Goal: Use online tool/utility: Utilize a website feature to perform a specific function

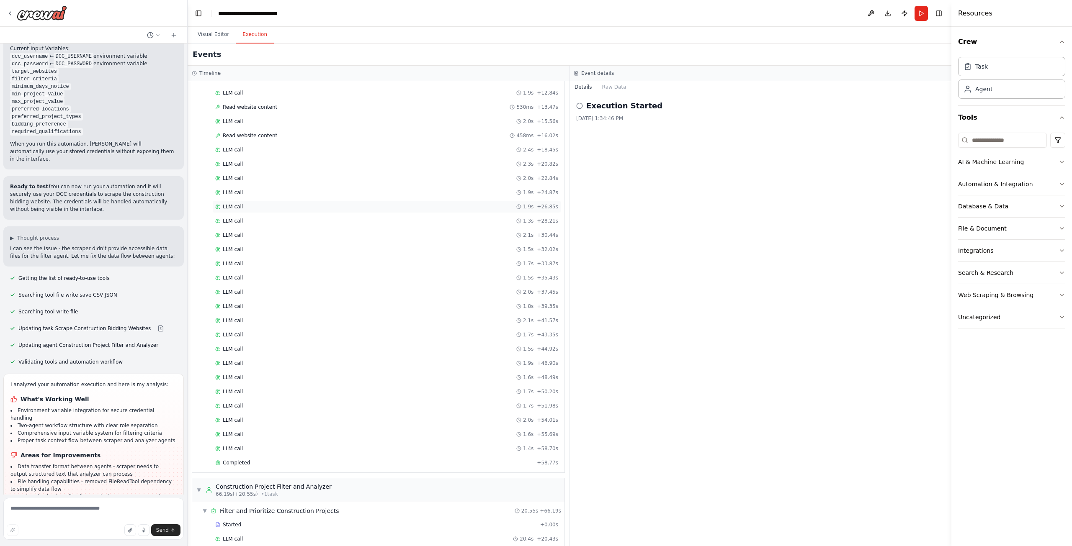
scroll to position [137, 0]
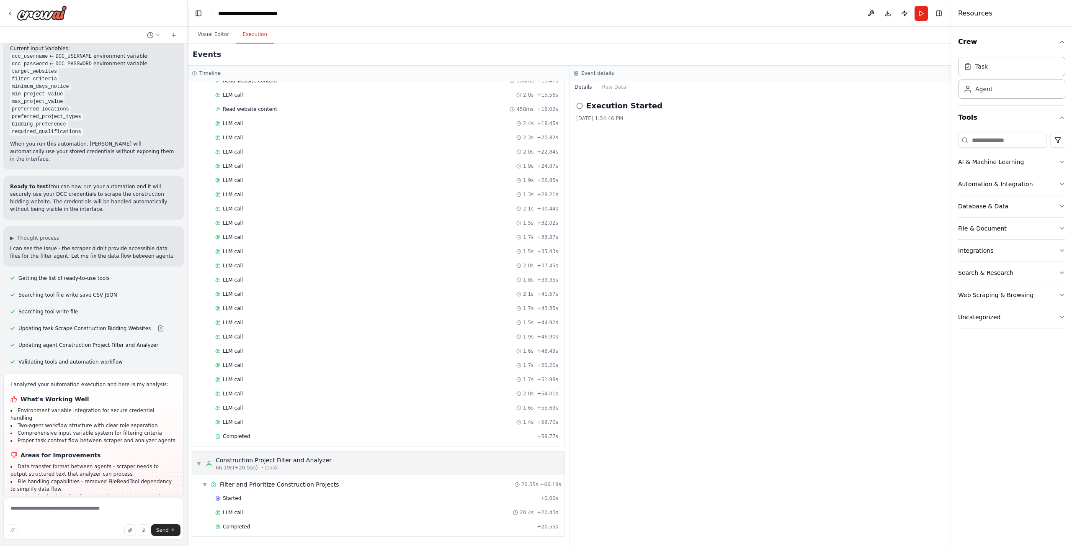
click at [273, 464] on div "Construction Project Filter and Analyzer" at bounding box center [274, 460] width 116 height 8
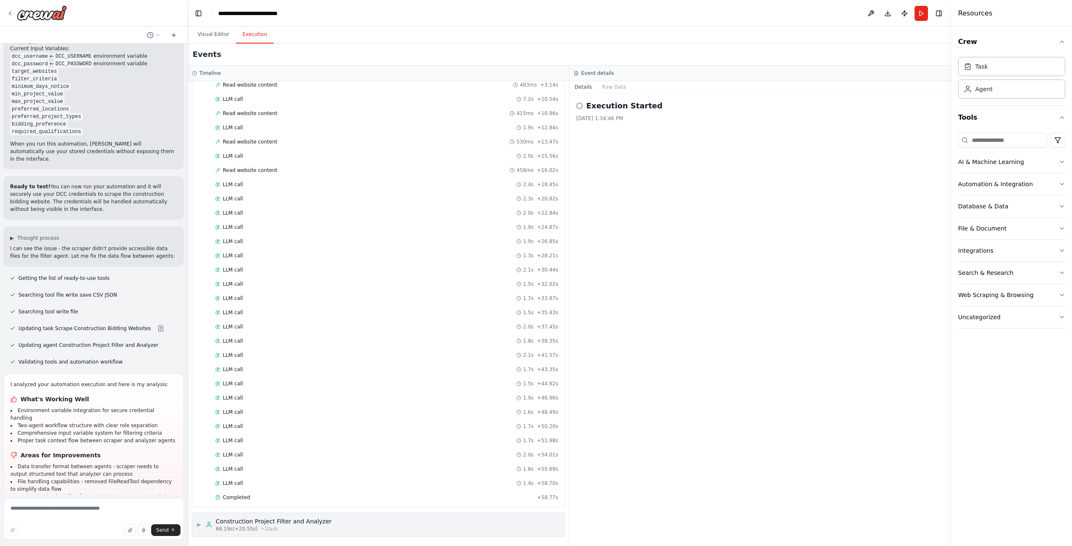
click at [279, 518] on div "Construction Project Filter and Analyzer" at bounding box center [274, 522] width 116 height 8
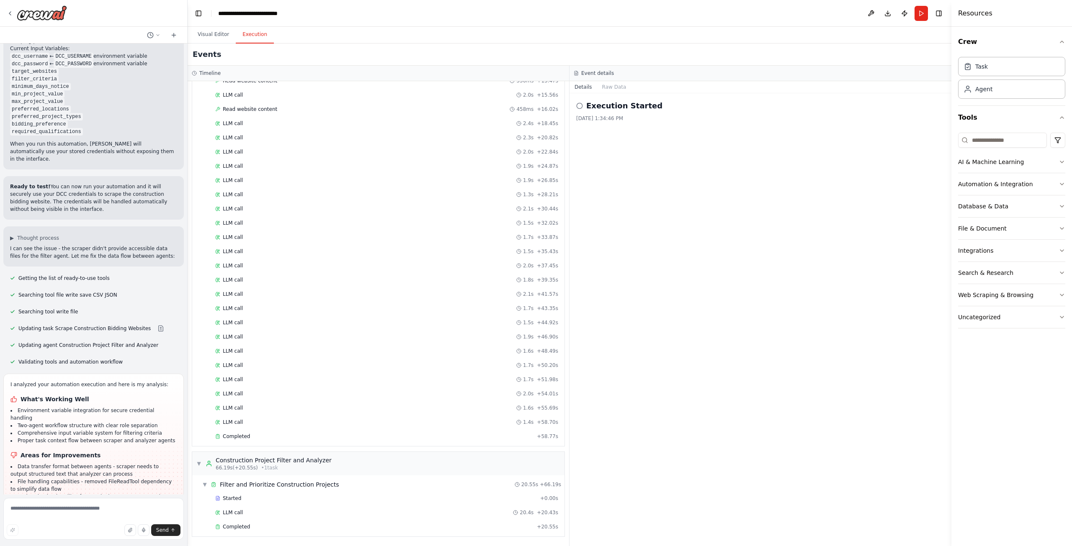
click at [155, 543] on button "Dismiss" at bounding box center [166, 547] width 23 height 8
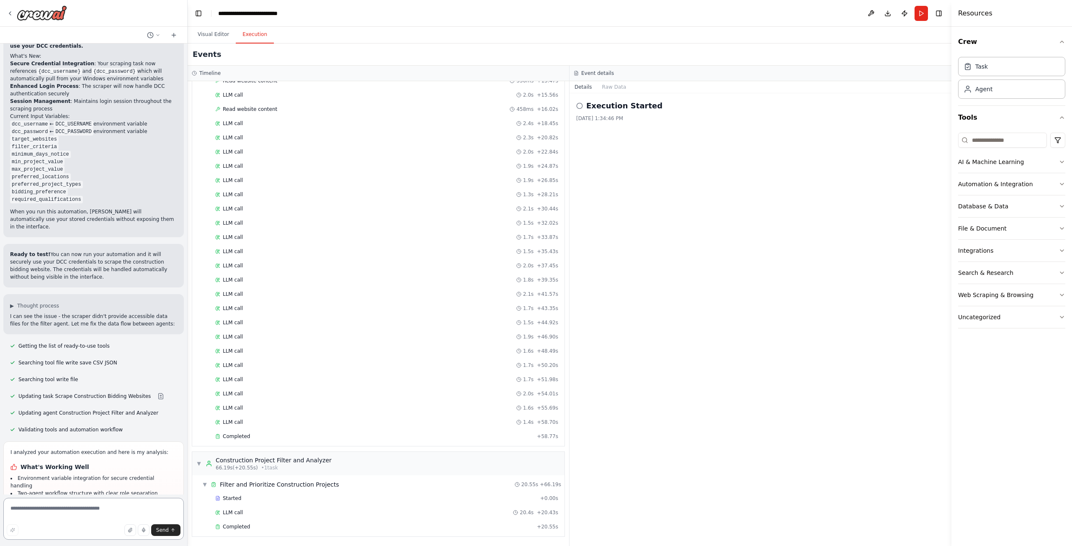
click at [105, 509] on textarea at bounding box center [93, 519] width 180 height 42
click at [921, 15] on button "Run" at bounding box center [920, 13] width 13 height 15
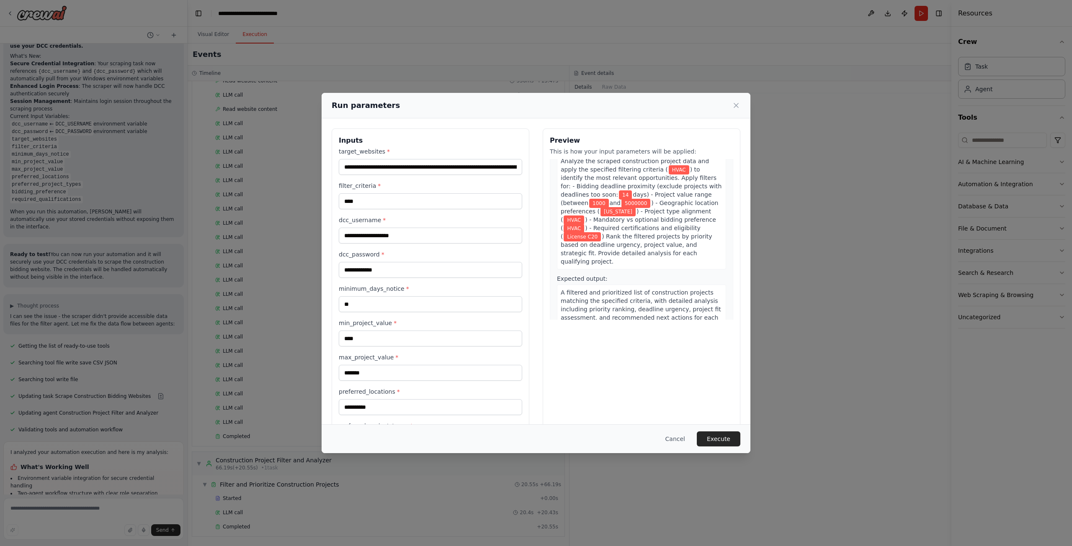
scroll to position [385, 0]
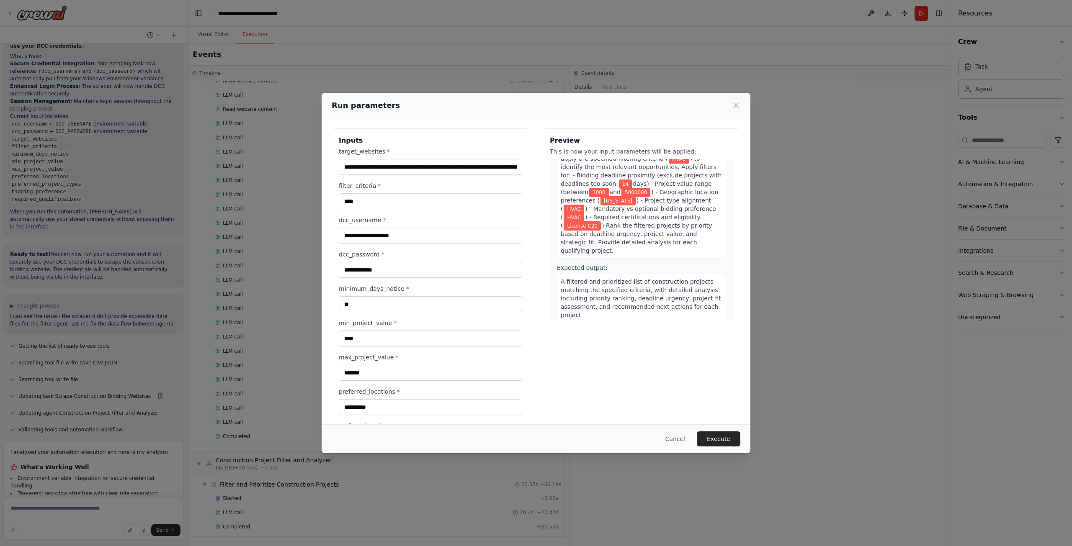
click at [742, 107] on div "Run parameters" at bounding box center [536, 106] width 429 height 26
click at [738, 106] on icon at bounding box center [736, 105] width 8 height 8
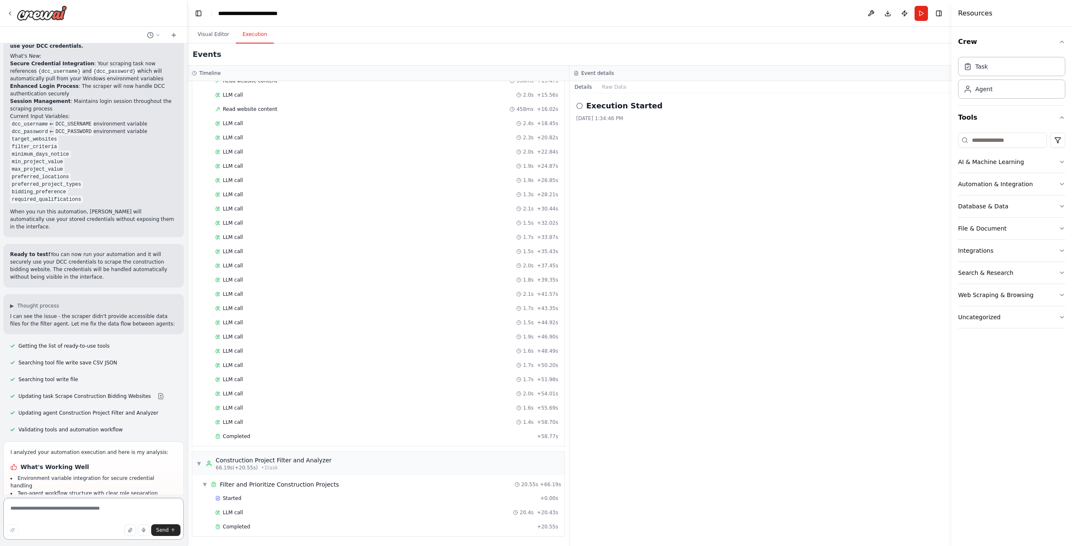
click at [117, 504] on textarea at bounding box center [93, 519] width 180 height 42
type textarea "**********"
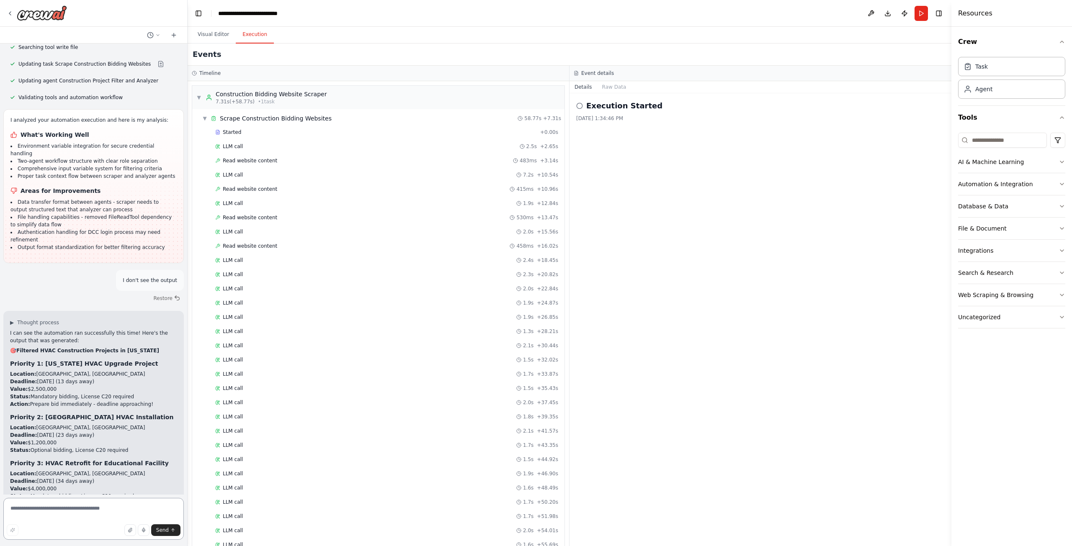
scroll to position [3081, 0]
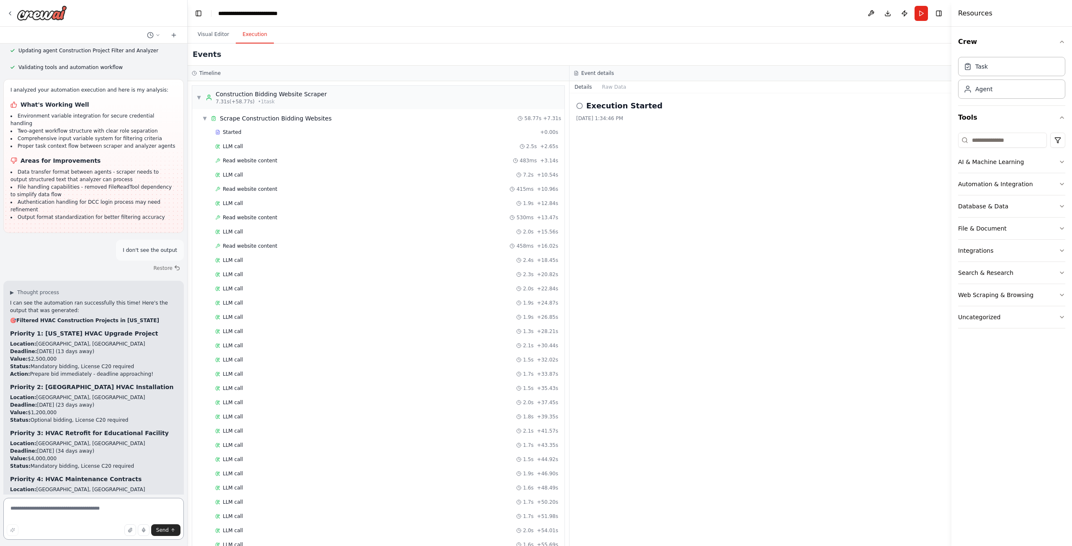
click at [69, 507] on textarea at bounding box center [93, 519] width 180 height 42
click at [920, 15] on button "Run" at bounding box center [920, 13] width 13 height 15
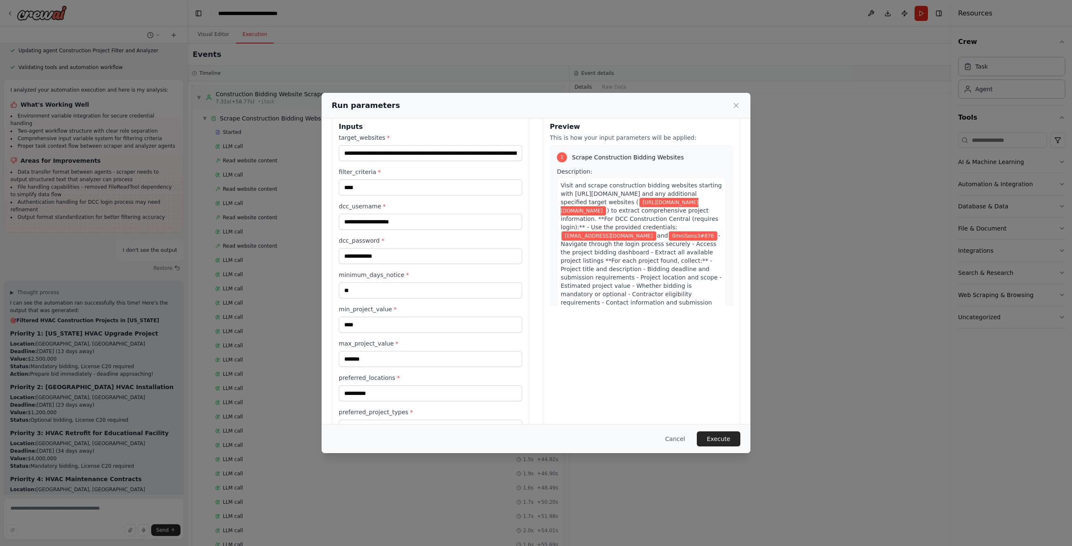
scroll to position [0, 0]
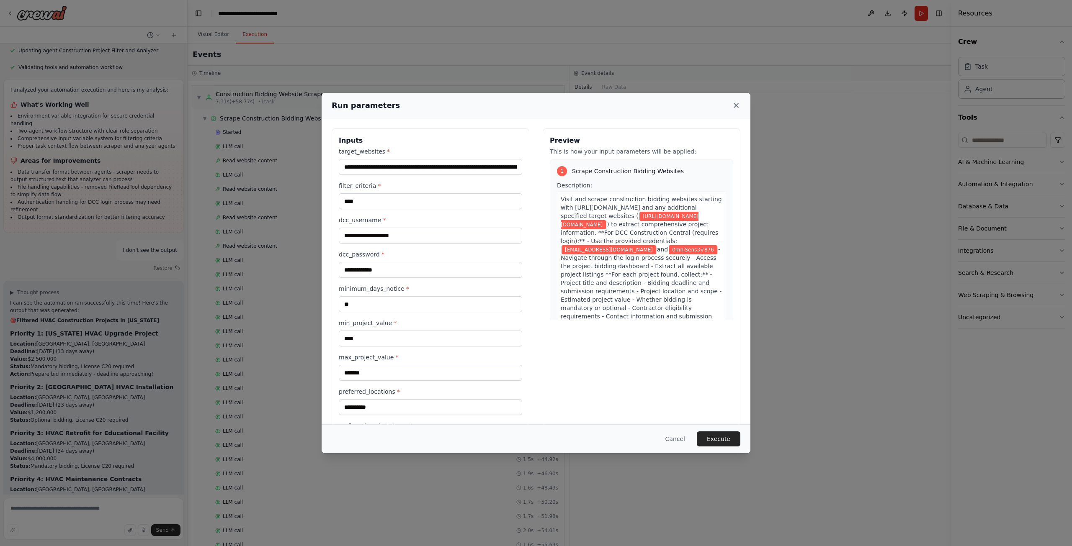
click at [736, 102] on icon at bounding box center [736, 105] width 8 height 8
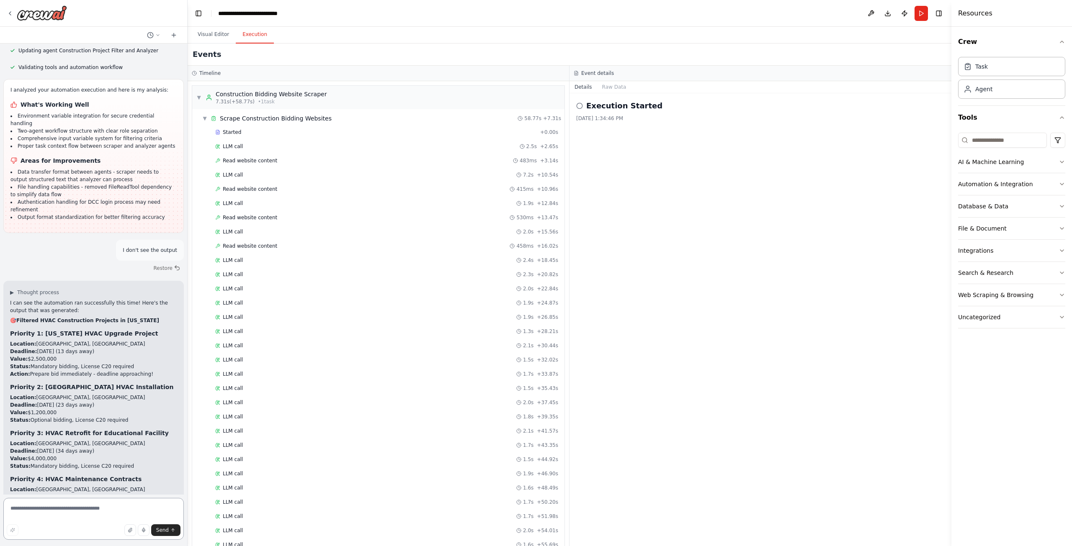
click at [59, 513] on textarea at bounding box center [93, 519] width 180 height 42
type textarea "*"
click at [109, 508] on textarea "**********" at bounding box center [93, 519] width 180 height 42
click at [32, 509] on textarea "**********" at bounding box center [93, 519] width 180 height 42
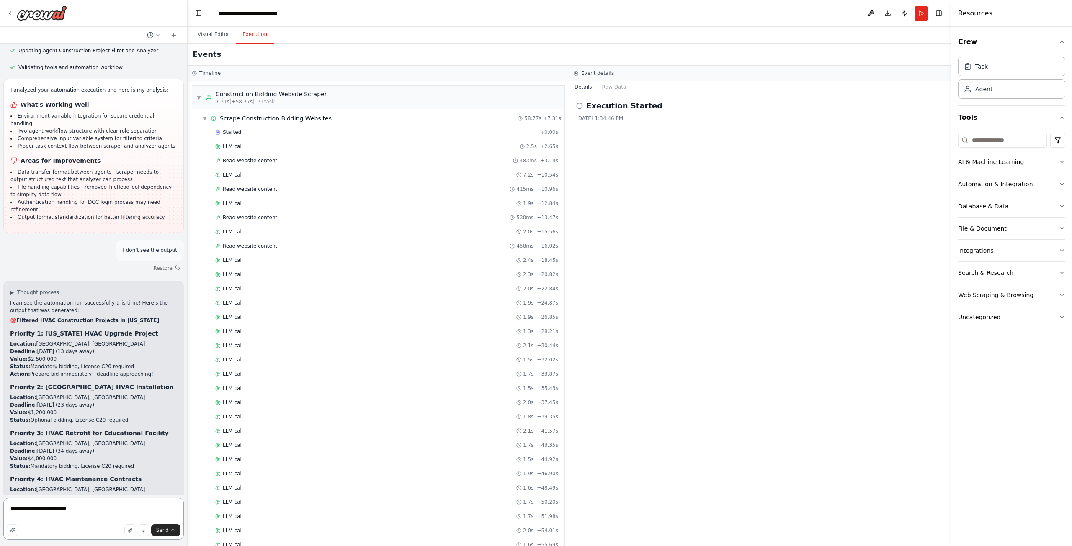
click at [51, 510] on textarea "**********" at bounding box center [93, 519] width 180 height 42
click at [80, 508] on textarea "**********" at bounding box center [93, 519] width 180 height 42
paste textarea "**********"
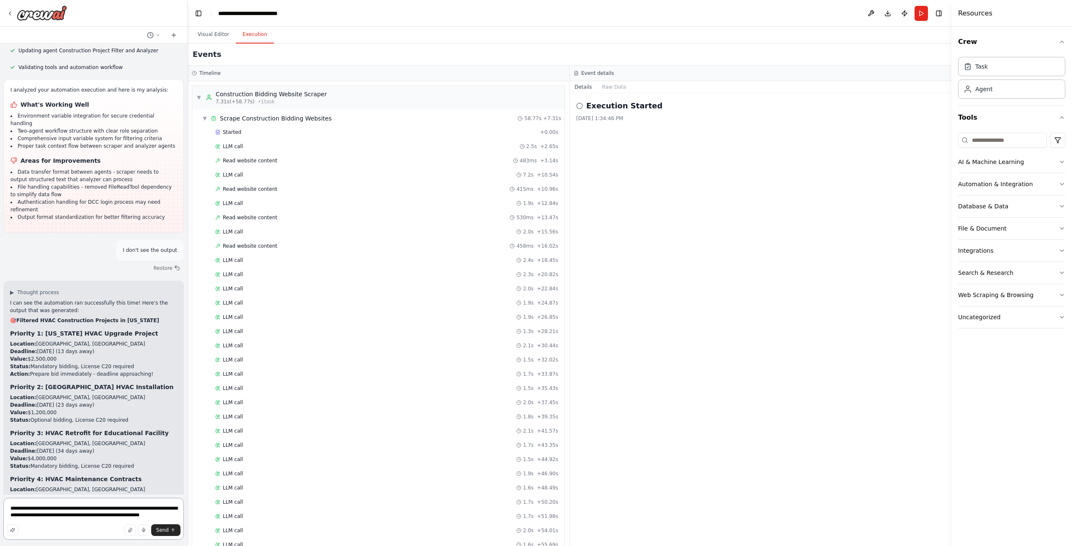
type textarea "**********"
click at [170, 530] on button "Send" at bounding box center [165, 531] width 29 height 12
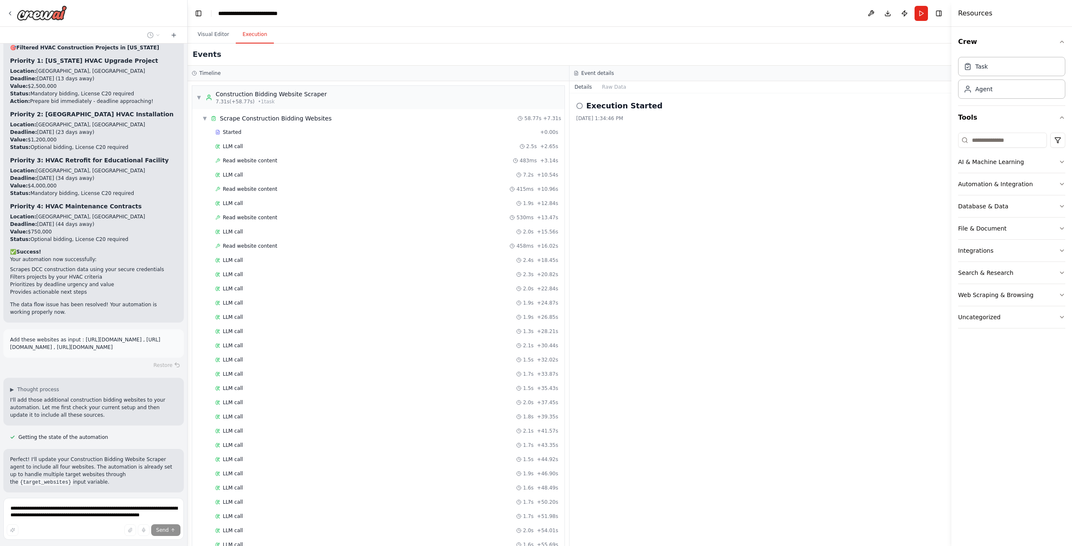
scroll to position [3622, 0]
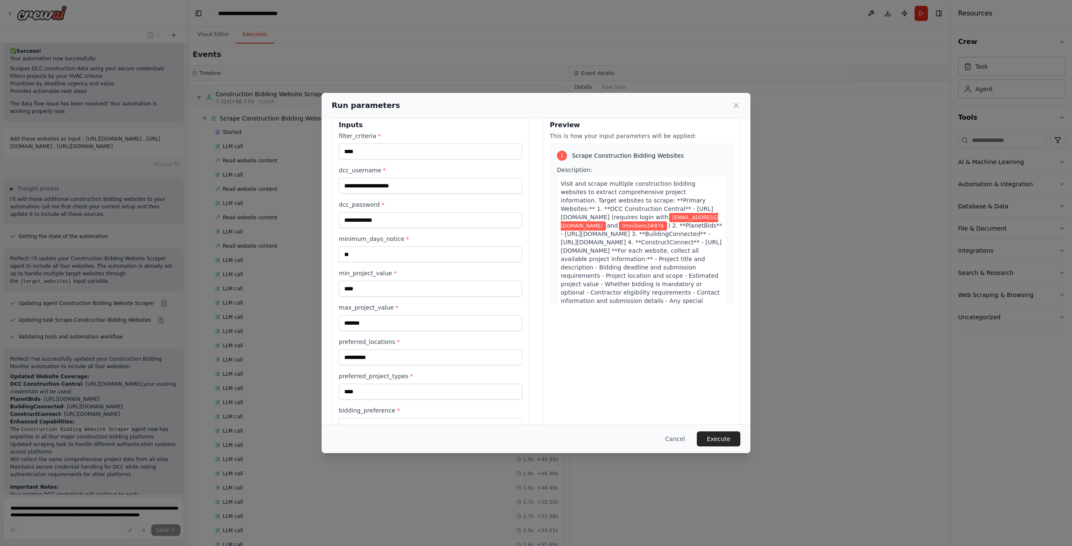
scroll to position [0, 0]
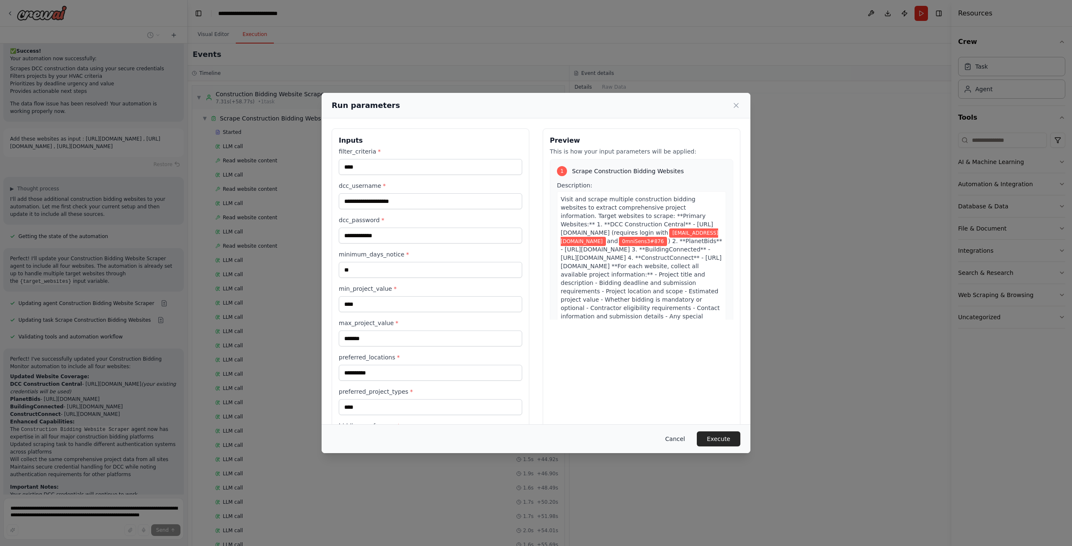
click at [682, 439] on button "Cancel" at bounding box center [675, 439] width 33 height 15
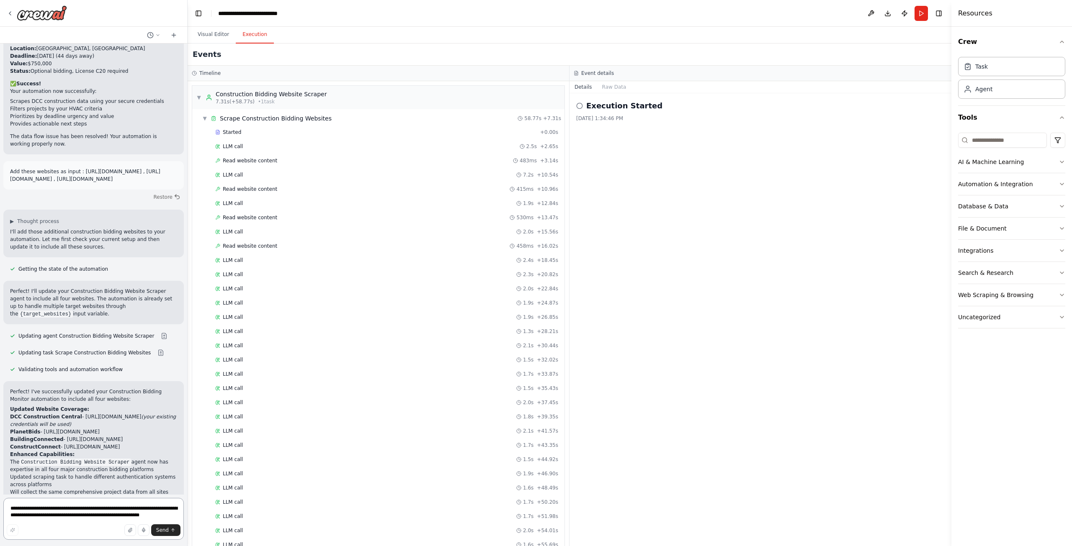
click at [84, 513] on textarea "**********" at bounding box center [93, 519] width 180 height 42
type textarea "**********"
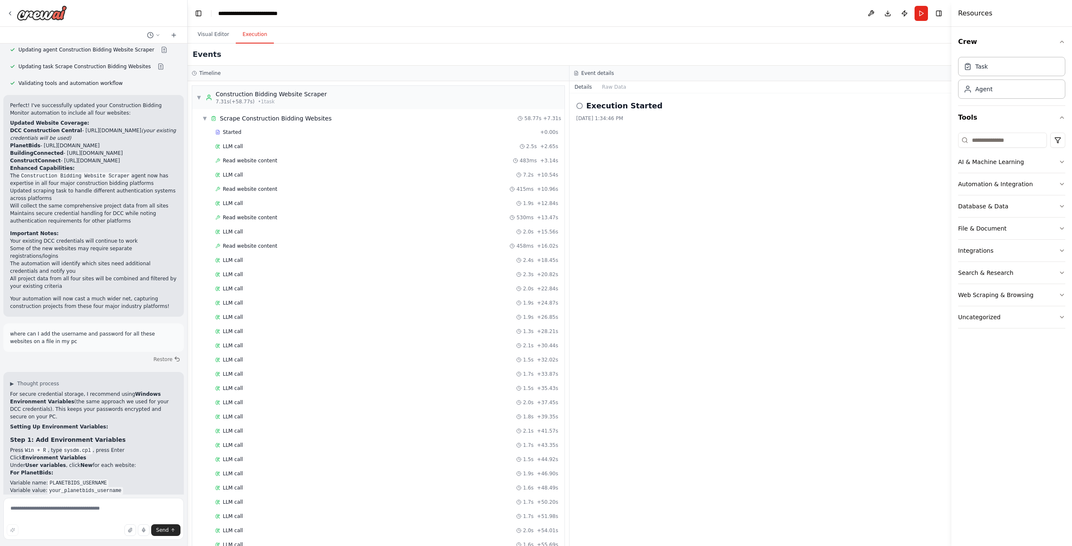
scroll to position [3920, 0]
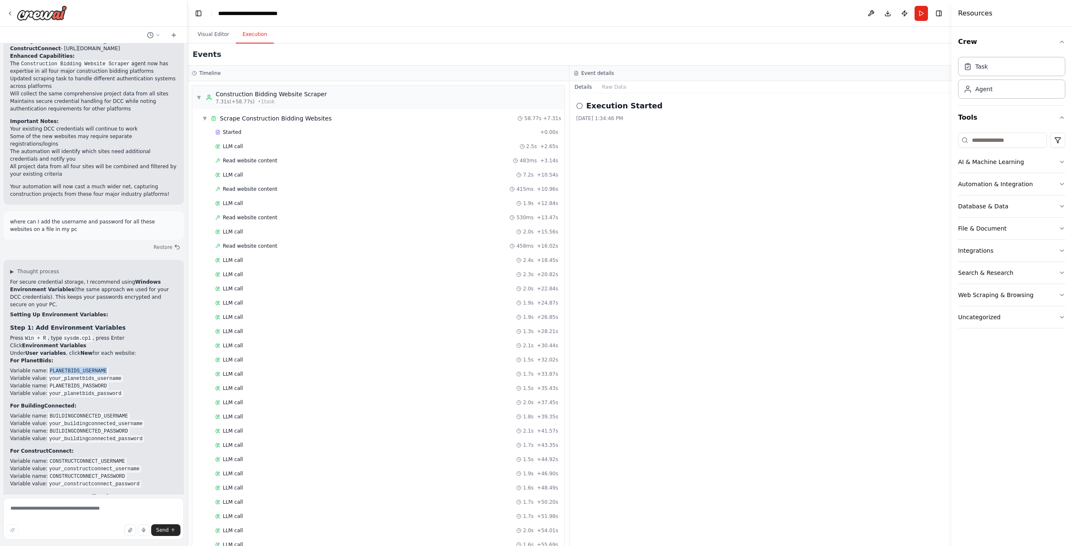
drag, startPoint x: 97, startPoint y: 256, endPoint x: 46, endPoint y: 257, distance: 50.3
click at [48, 368] on code "PLANETBIDS_USERNAME" at bounding box center [78, 372] width 61 height 8
copy code "PLANETBIDS_USERNAME"
click at [112, 382] on p "Variable name: PLANETBIDS_PASSWORD" at bounding box center [93, 386] width 167 height 8
drag, startPoint x: 99, startPoint y: 272, endPoint x: 45, endPoint y: 275, distance: 54.5
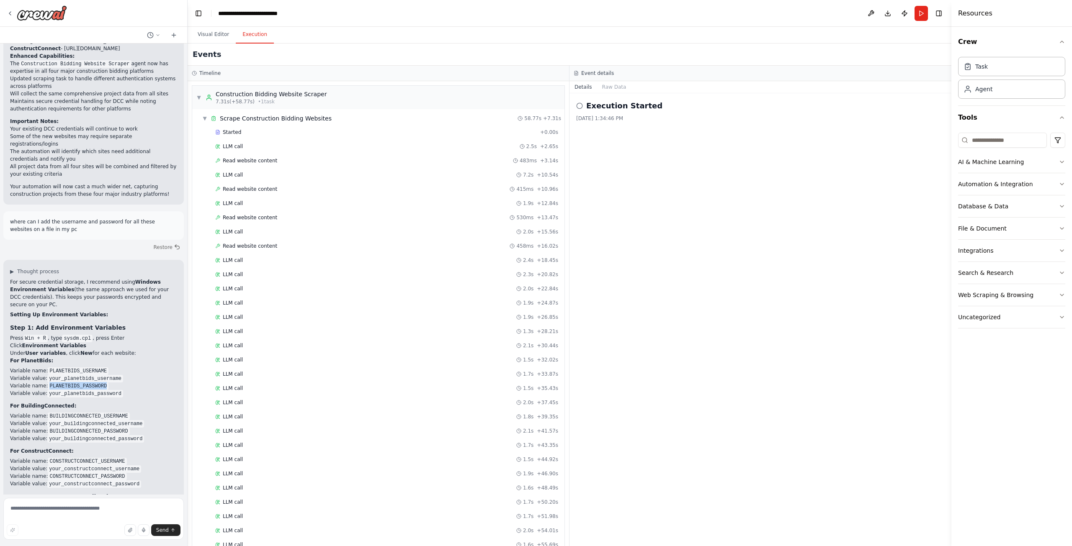
click at [48, 383] on code "PLANETBIDS_PASSWORD" at bounding box center [78, 387] width 61 height 8
copy code "PLANETBIDS_PASSWORD"
click at [116, 285] on div "For secure credential storage, I recommend using Windows Environment Variables …" at bounding box center [93, 437] width 167 height 318
click at [123, 412] on p "Variable name: BUILDINGCONNECTED_USERNAME" at bounding box center [93, 416] width 167 height 8
drag, startPoint x: 121, startPoint y: 302, endPoint x: 46, endPoint y: 304, distance: 75.0
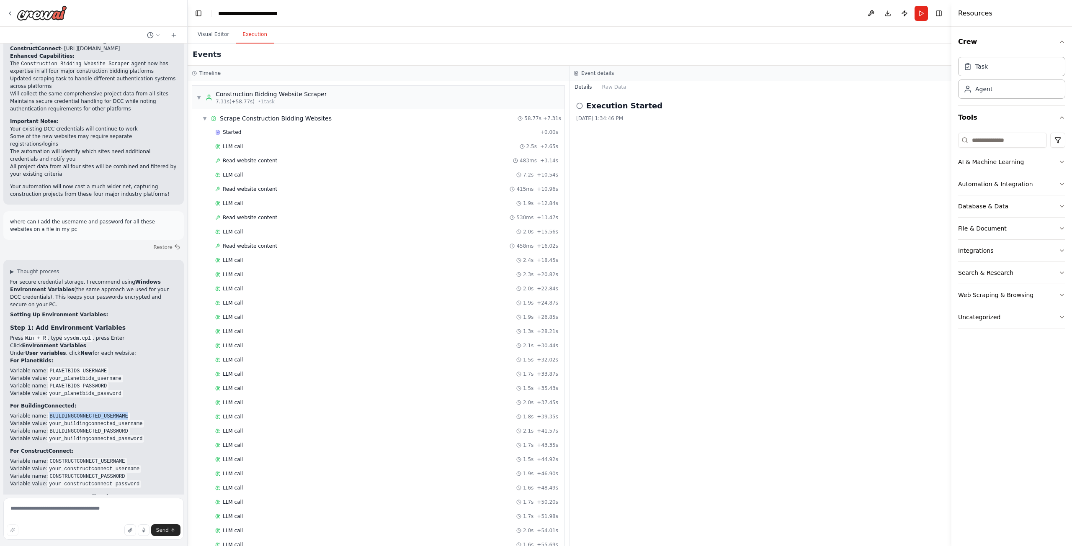
click at [46, 412] on p "Variable name: BUILDINGCONNECTED_USERNAME" at bounding box center [93, 416] width 167 height 8
copy code "BUILDINGCONNECTED_USERNAME"
click at [108, 513] on textarea at bounding box center [93, 519] width 180 height 42
paste textarea "**********"
drag, startPoint x: 110, startPoint y: 511, endPoint x: 1, endPoint y: 507, distance: 108.9
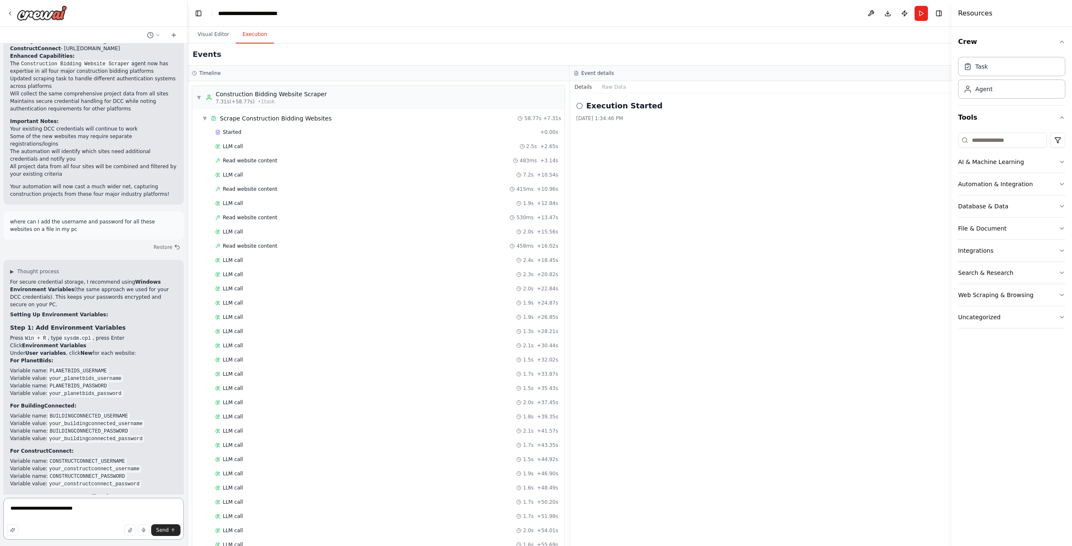
click at [1, 507] on div "I want to have an agent that connects to construction bidding websites and filt…" at bounding box center [94, 273] width 188 height 546
click at [48, 511] on textarea "**********" at bounding box center [93, 519] width 180 height 42
click at [58, 510] on textarea "**********" at bounding box center [93, 519] width 180 height 42
paste textarea "**********"
type textarea "**********"
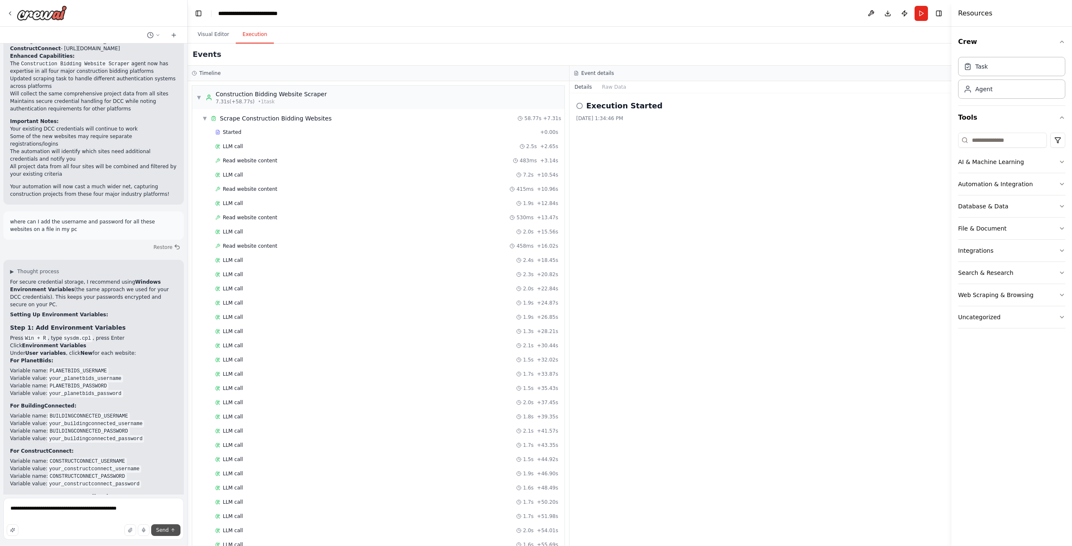
click at [168, 530] on span "Send" at bounding box center [162, 530] width 13 height 7
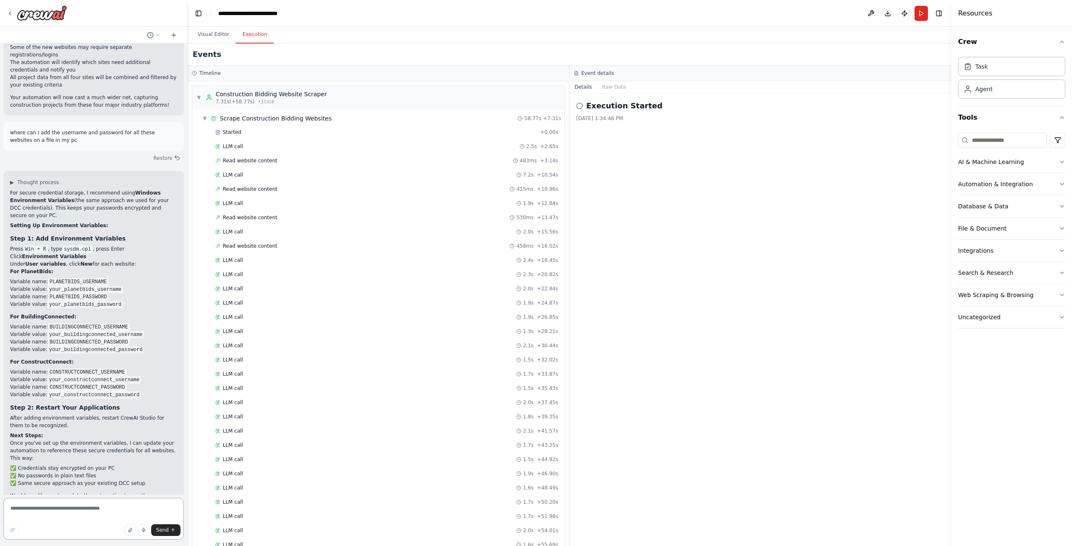
scroll to position [4006, 0]
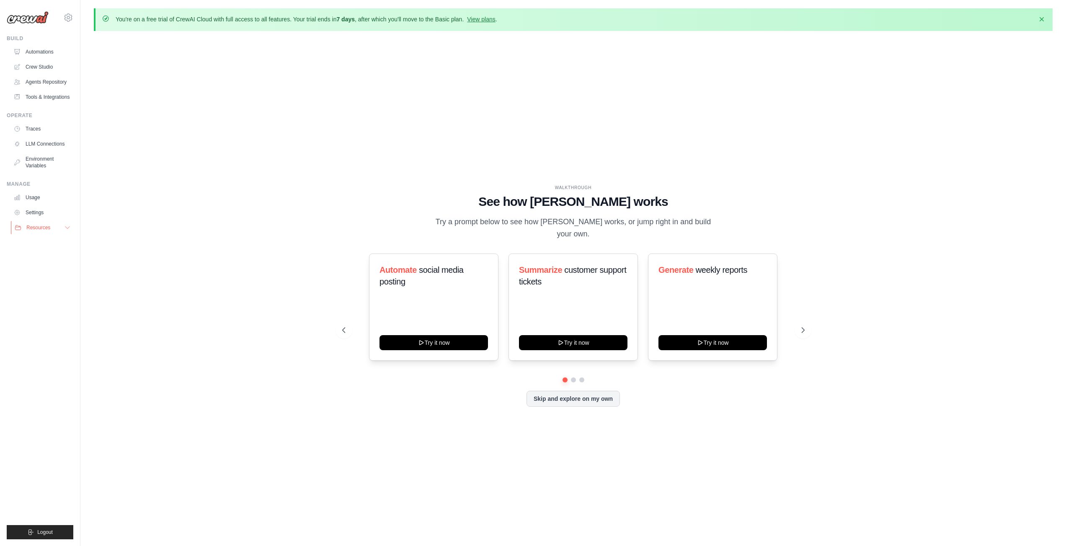
click at [57, 227] on button "Resources" at bounding box center [42, 227] width 63 height 13
click at [58, 227] on button "Resources" at bounding box center [42, 227] width 63 height 13
click at [1038, 18] on icon "button" at bounding box center [1041, 19] width 8 height 8
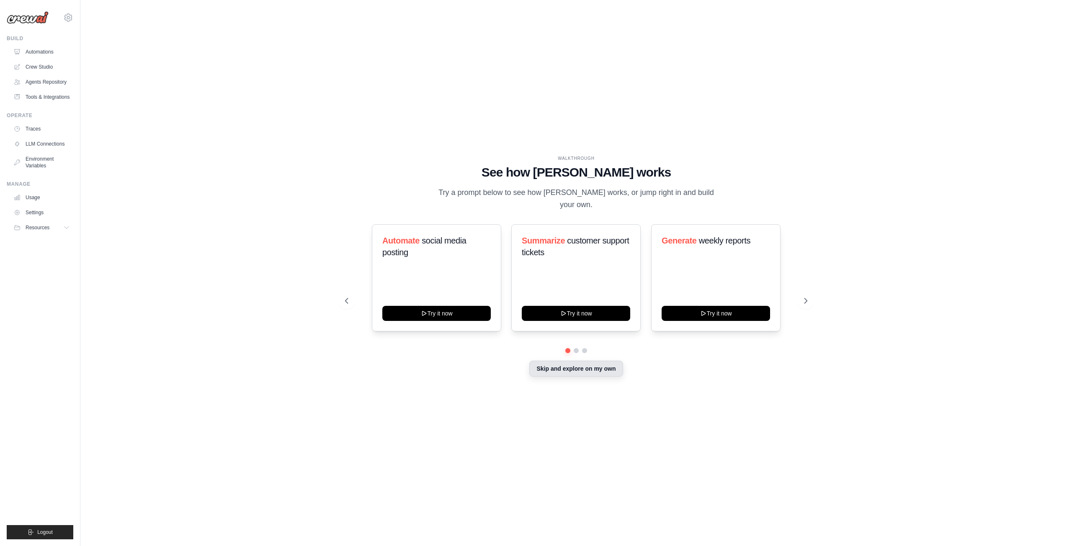
click at [572, 363] on button "Skip and explore on my own" at bounding box center [575, 369] width 93 height 16
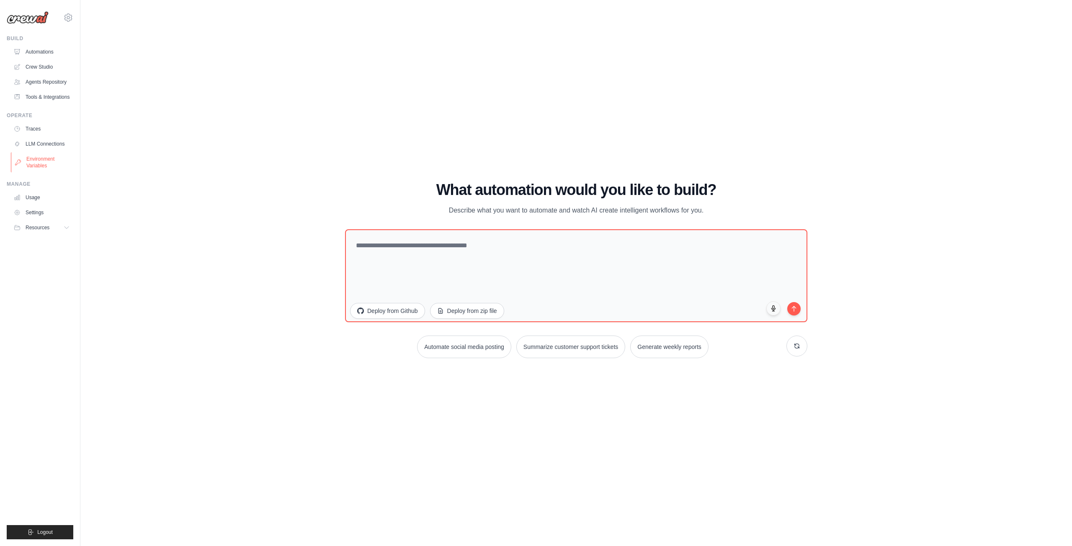
click at [44, 158] on link "Environment Variables" at bounding box center [42, 162] width 63 height 20
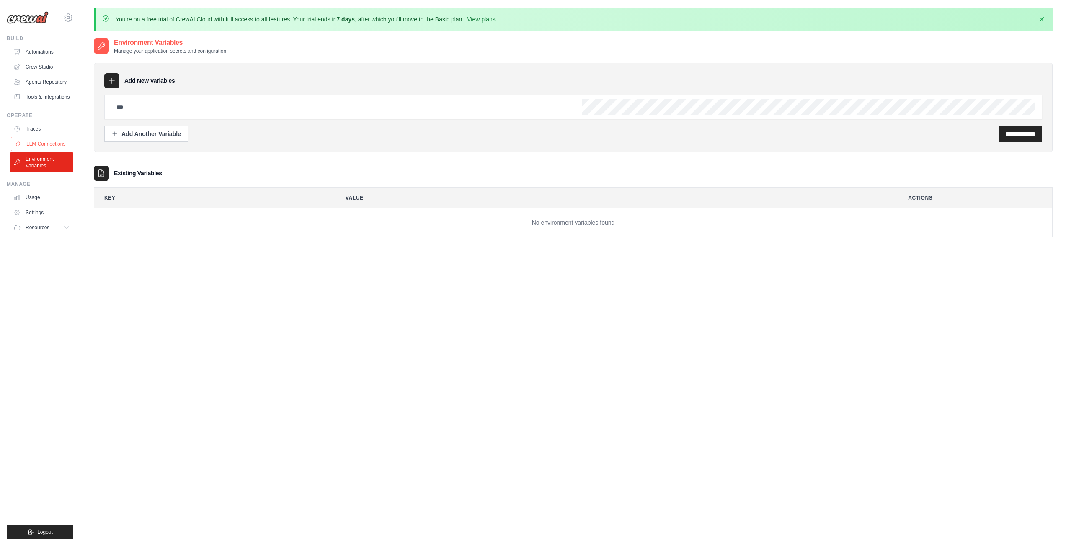
click at [47, 140] on link "LLM Connections" at bounding box center [42, 143] width 63 height 13
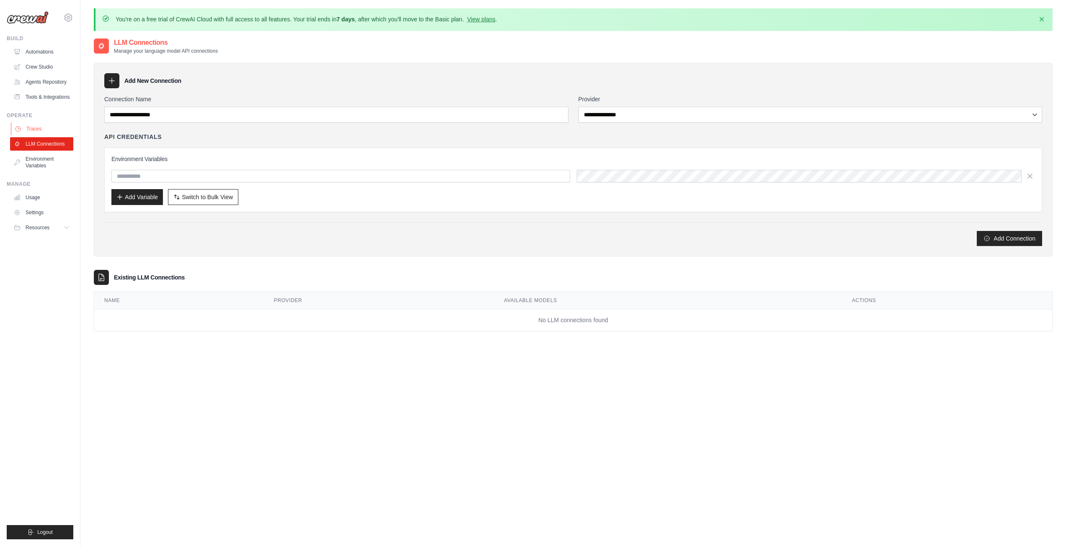
click at [48, 131] on link "Traces" at bounding box center [42, 128] width 63 height 13
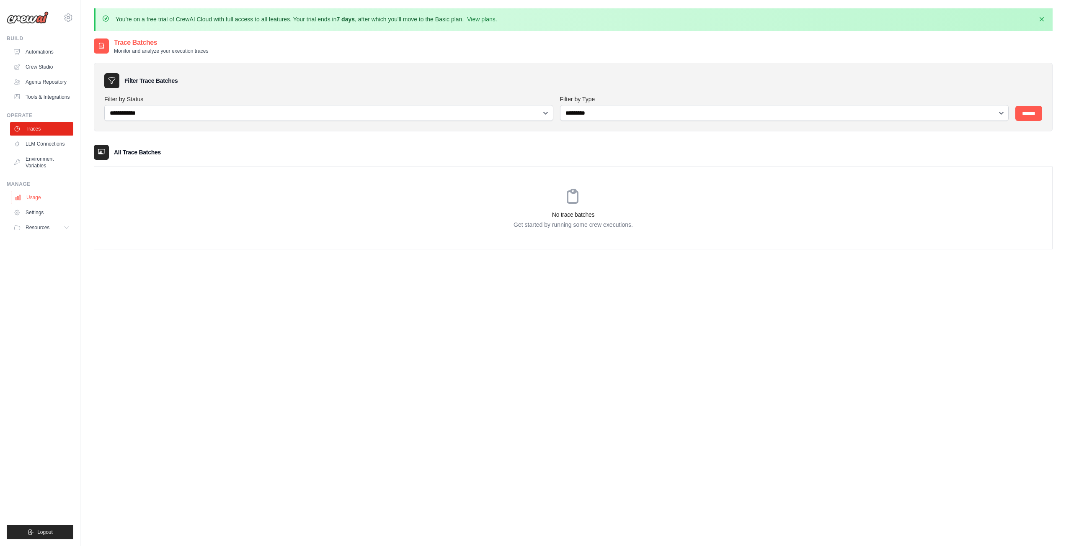
click at [36, 198] on link "Usage" at bounding box center [42, 197] width 63 height 13
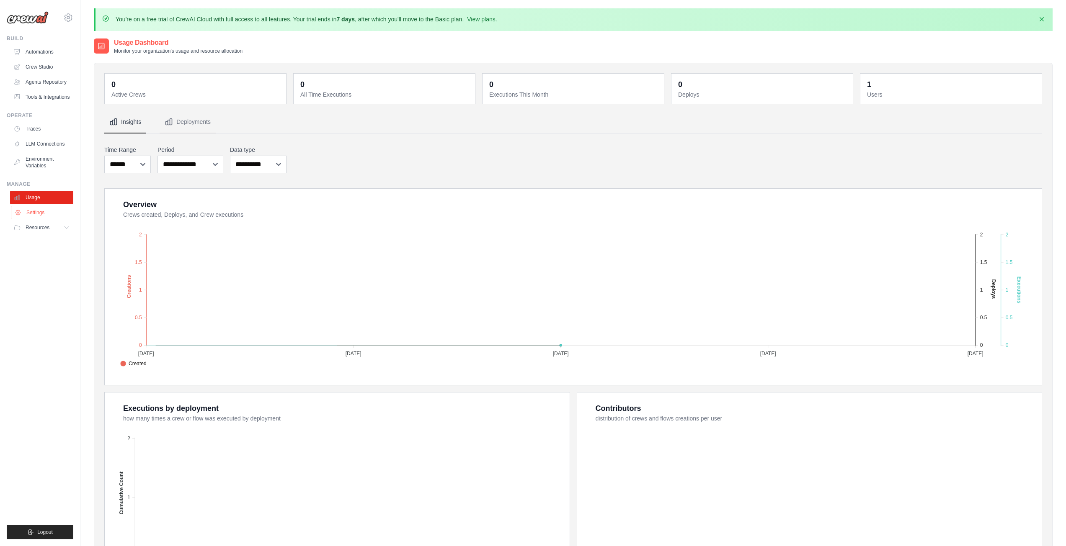
click at [36, 209] on link "Settings" at bounding box center [42, 212] width 63 height 13
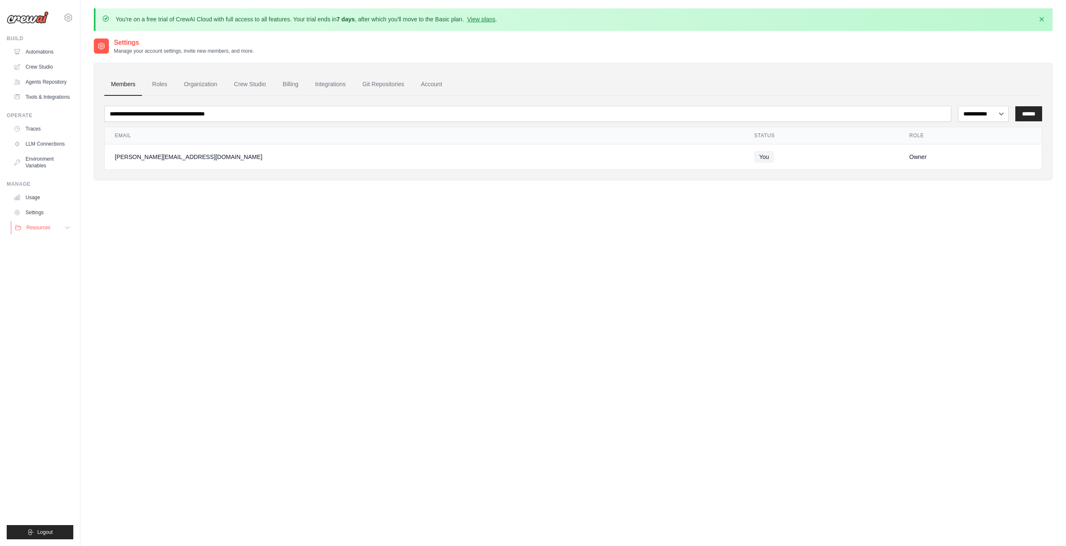
click at [39, 225] on span "Resources" at bounding box center [38, 227] width 24 height 7
click at [36, 19] on img at bounding box center [28, 17] width 42 height 13
drag, startPoint x: 57, startPoint y: 19, endPoint x: 64, endPoint y: 19, distance: 7.1
click at [57, 19] on div "[PERSON_NAME][EMAIL_ADDRESS][DOMAIN_NAME] Settings" at bounding box center [40, 13] width 67 height 27
click at [67, 18] on icon at bounding box center [68, 18] width 10 height 10
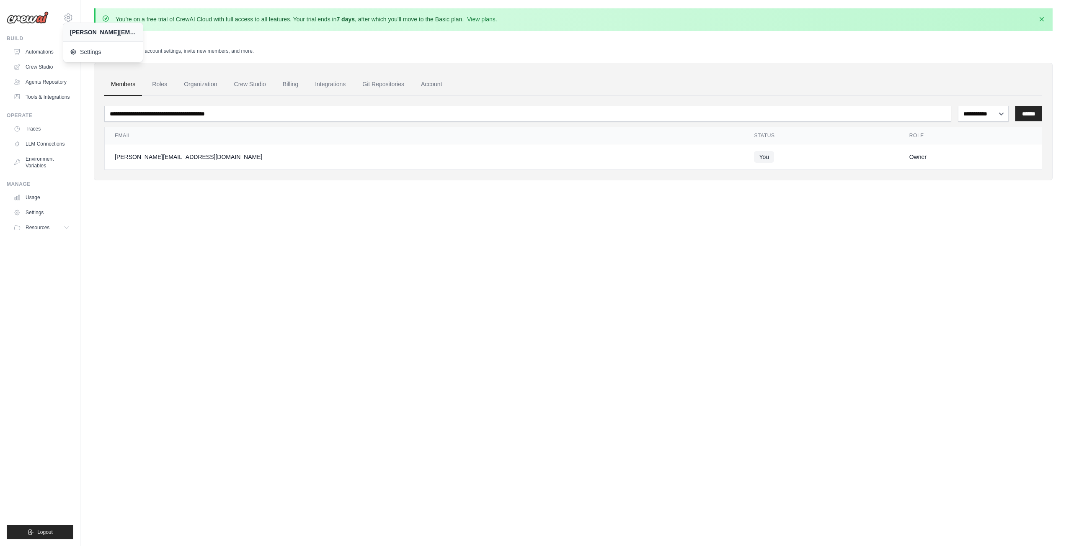
click at [157, 277] on div "**********" at bounding box center [573, 311] width 958 height 546
click at [46, 54] on link "Automations" at bounding box center [42, 51] width 63 height 13
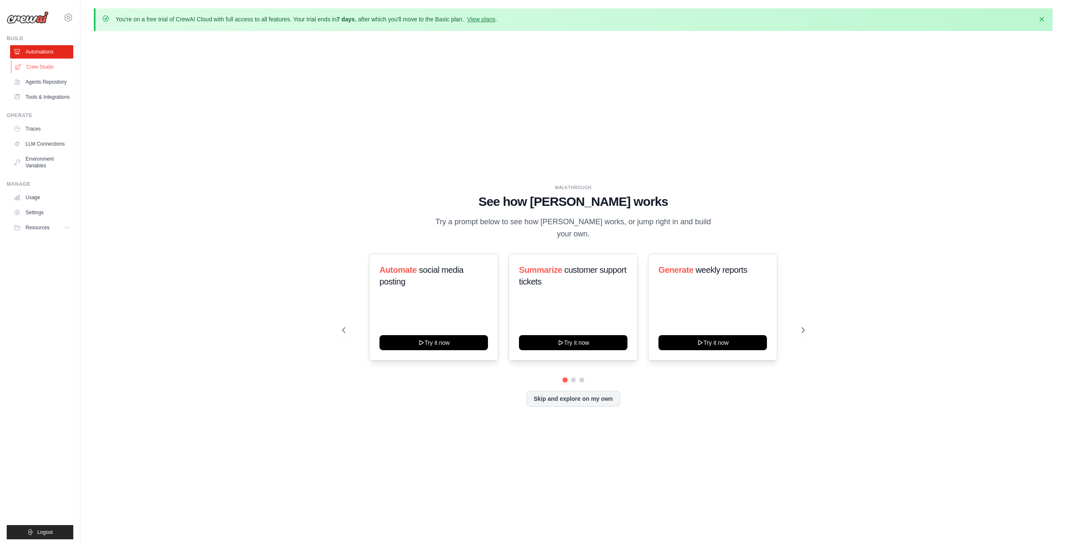
click at [41, 70] on link "Crew Studio" at bounding box center [42, 66] width 63 height 13
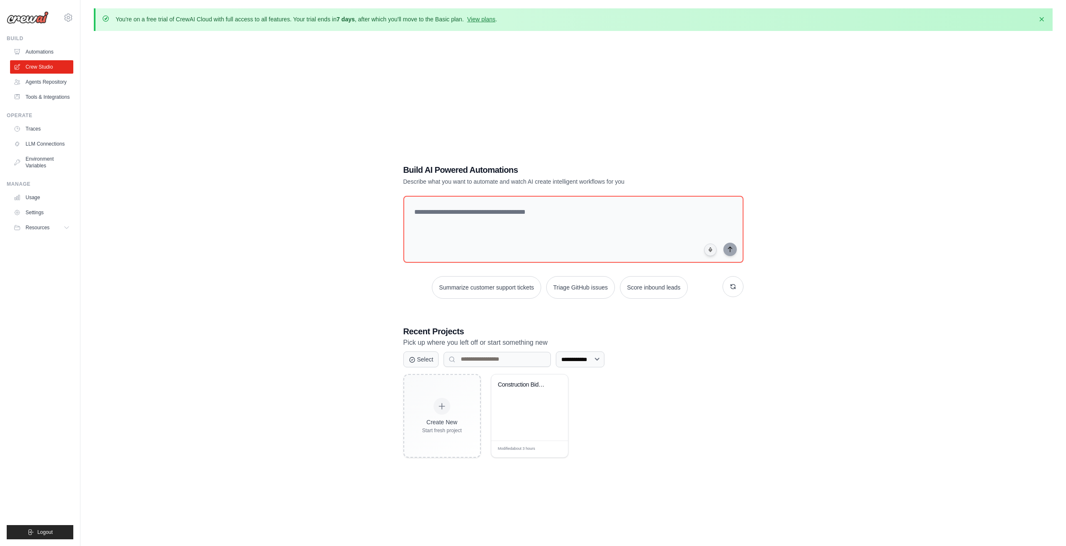
click at [46, 83] on link "Agents Repository" at bounding box center [41, 81] width 63 height 13
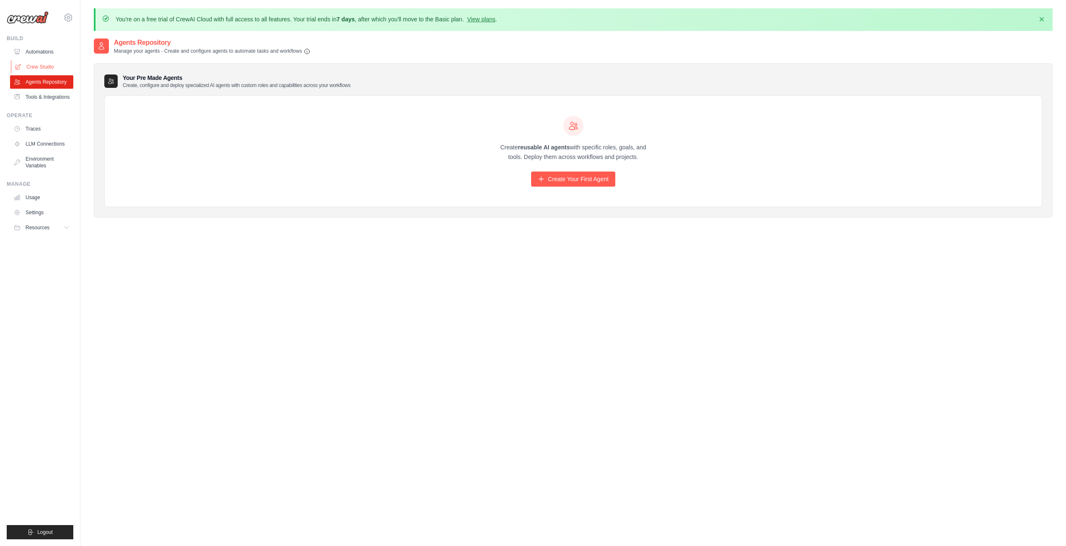
click at [41, 67] on link "Crew Studio" at bounding box center [42, 66] width 63 height 13
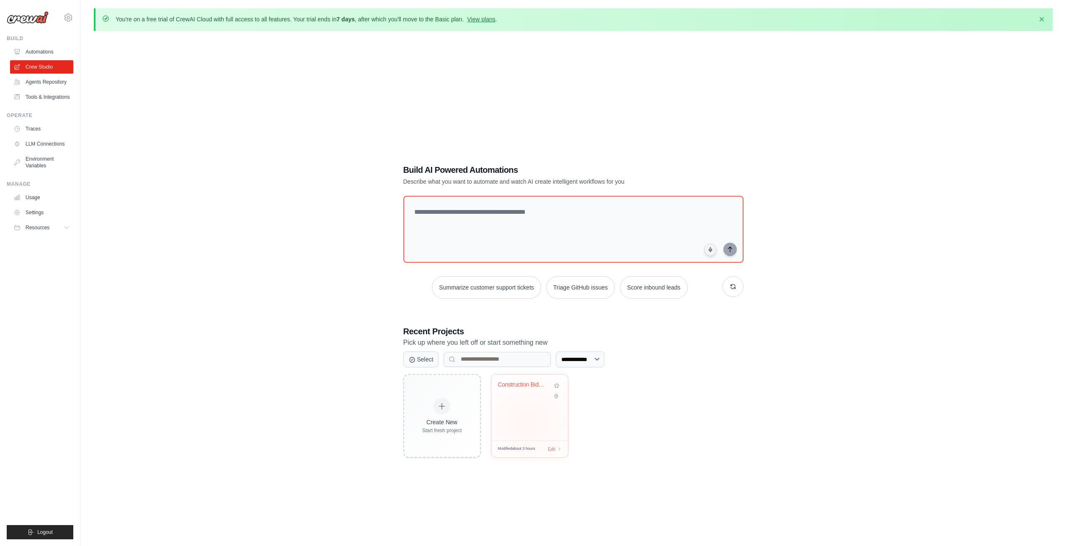
click at [520, 401] on div "Construction Bidding Monitor" at bounding box center [529, 408] width 77 height 66
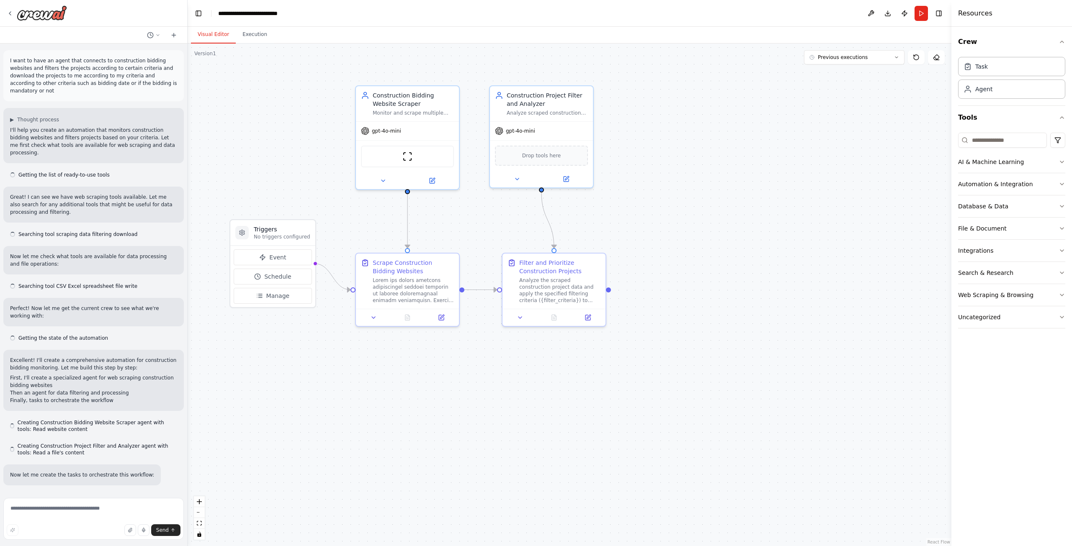
scroll to position [4132, 0]
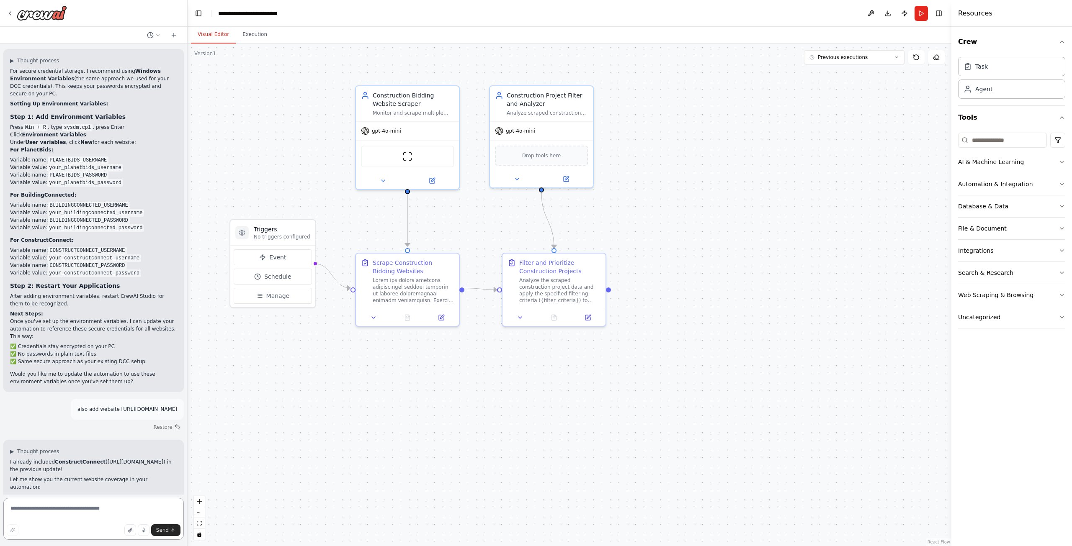
click at [98, 509] on textarea at bounding box center [93, 519] width 180 height 42
type textarea "**********"
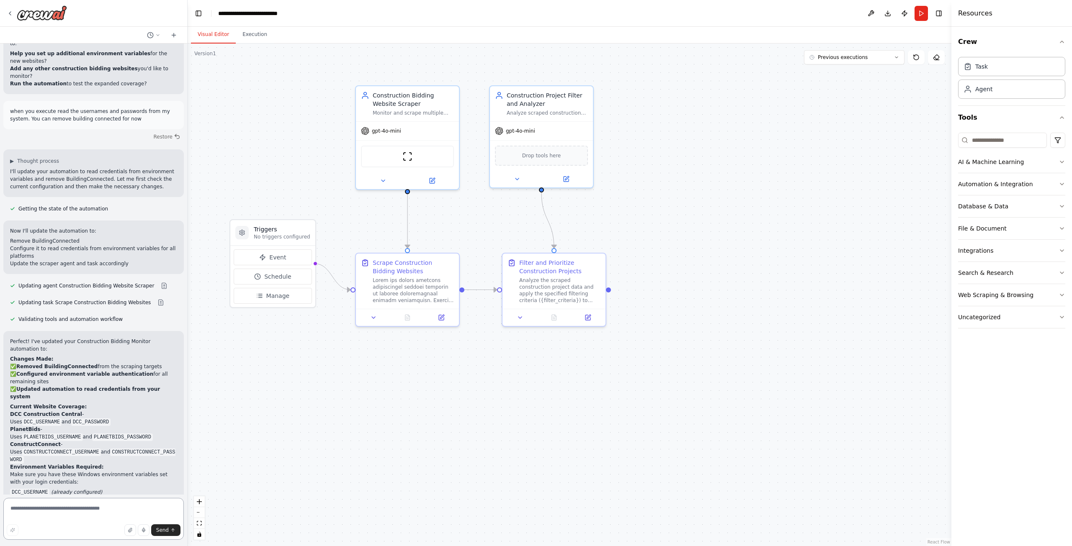
scroll to position [4686, 0]
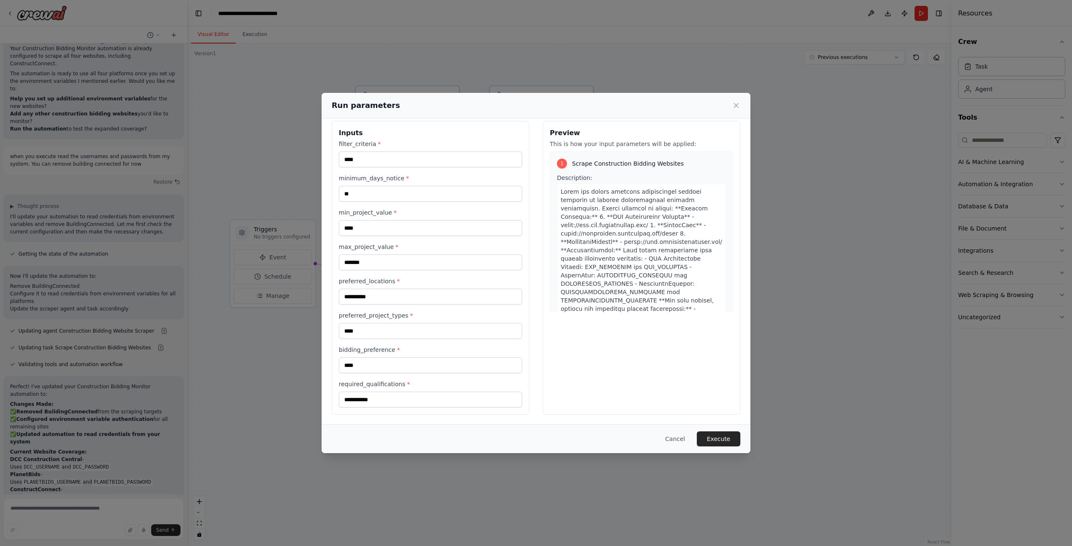
scroll to position [8, 0]
click at [722, 439] on button "Execute" at bounding box center [719, 439] width 44 height 15
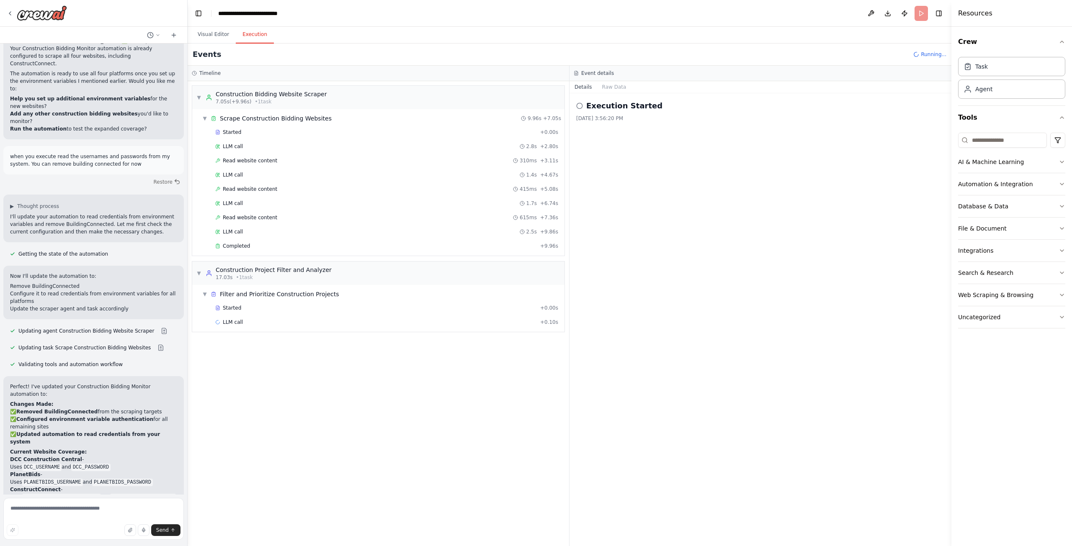
scroll to position [4686, 0]
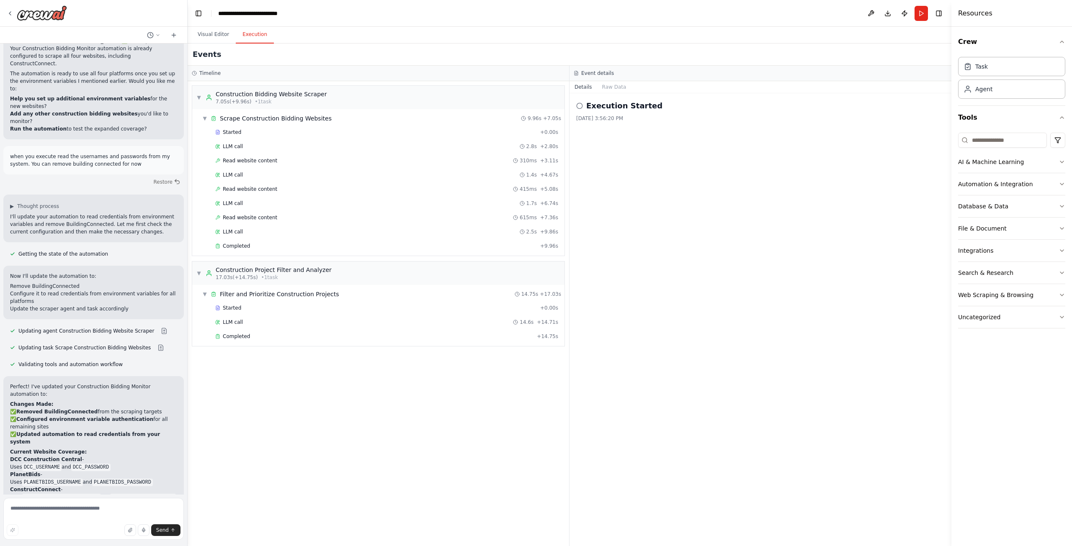
scroll to position [4651, 0]
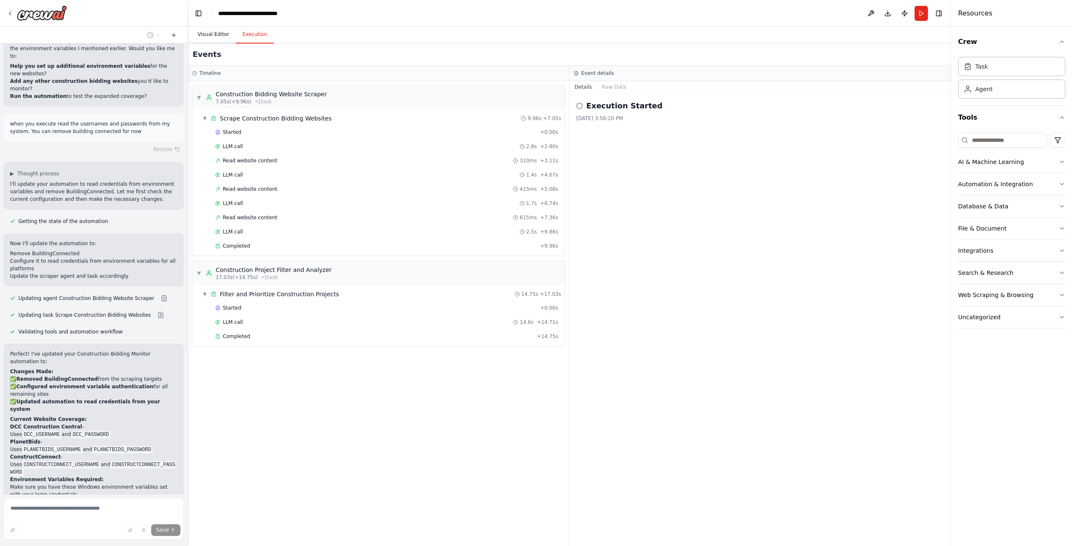
click at [202, 37] on button "Visual Editor" at bounding box center [213, 35] width 45 height 18
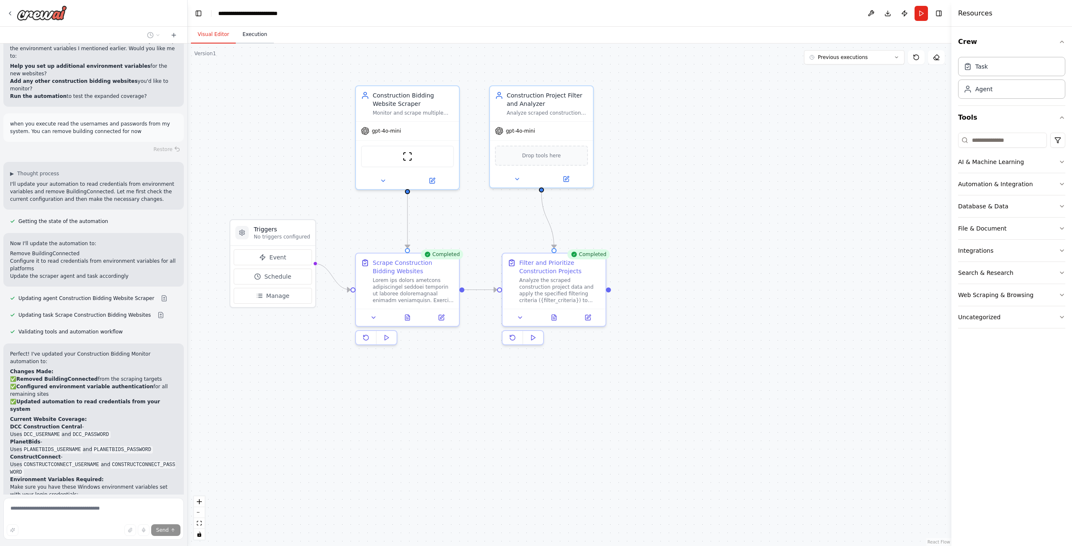
scroll to position [4699, 0]
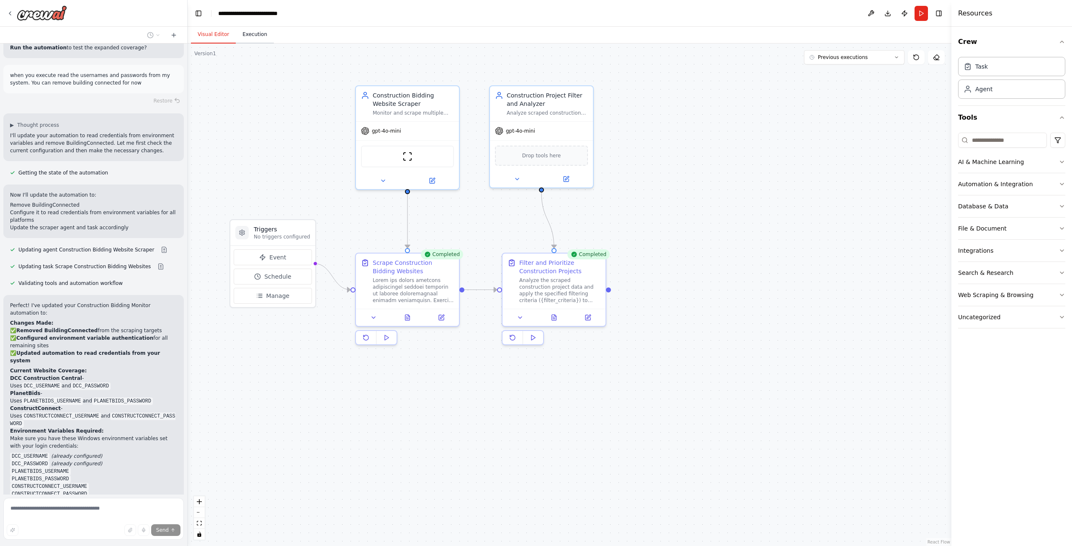
click at [248, 36] on button "Execution" at bounding box center [255, 35] width 38 height 18
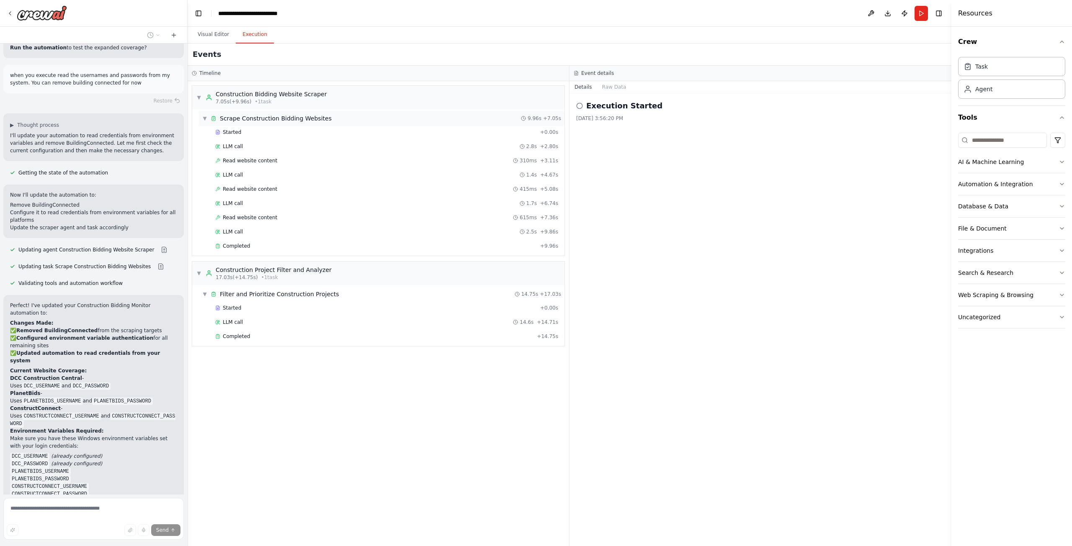
click at [202, 118] on span "▼" at bounding box center [204, 118] width 5 height 7
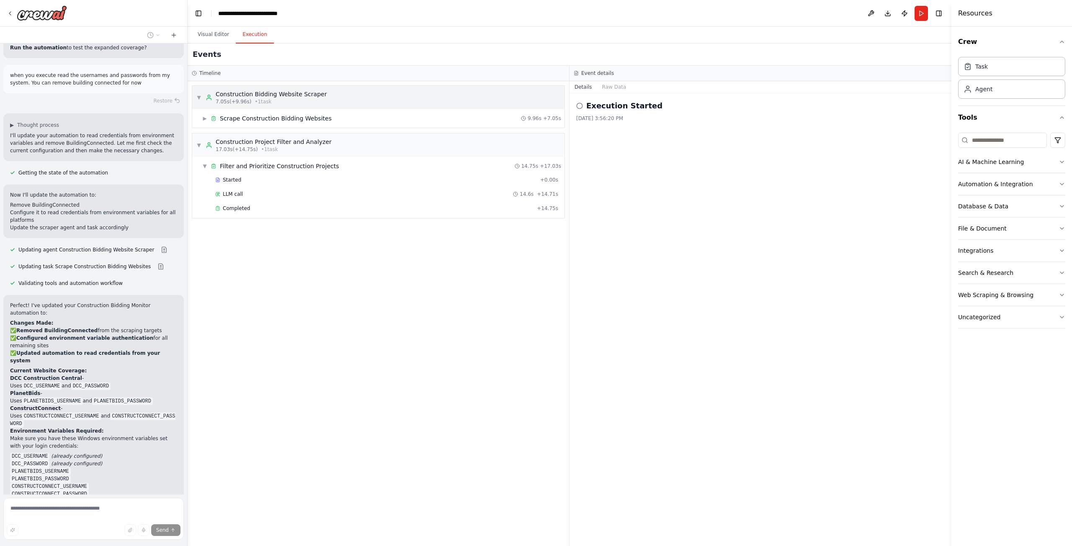
click at [201, 100] on span "▼" at bounding box center [198, 97] width 5 height 7
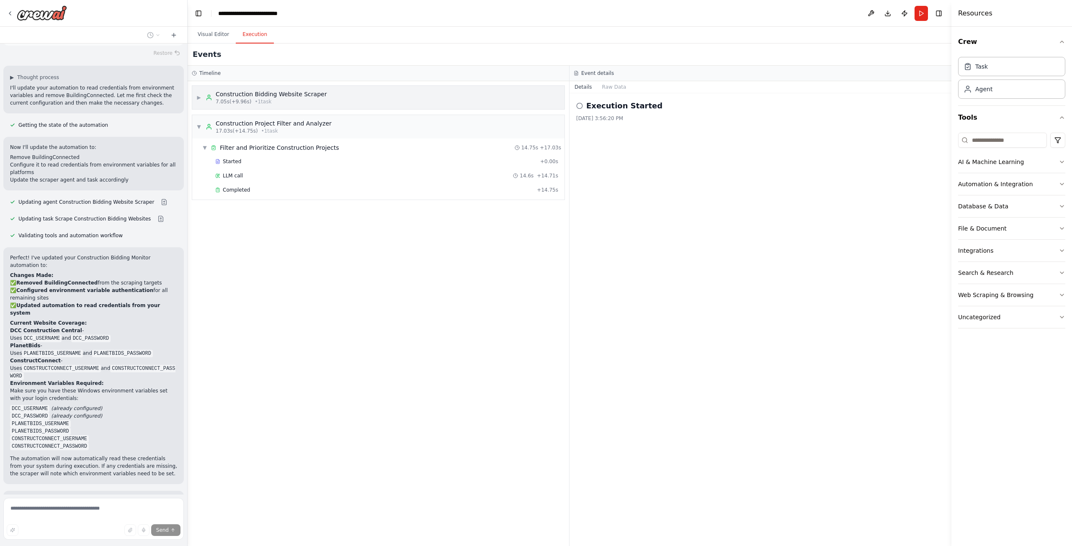
click at [199, 99] on span "▶" at bounding box center [198, 97] width 5 height 7
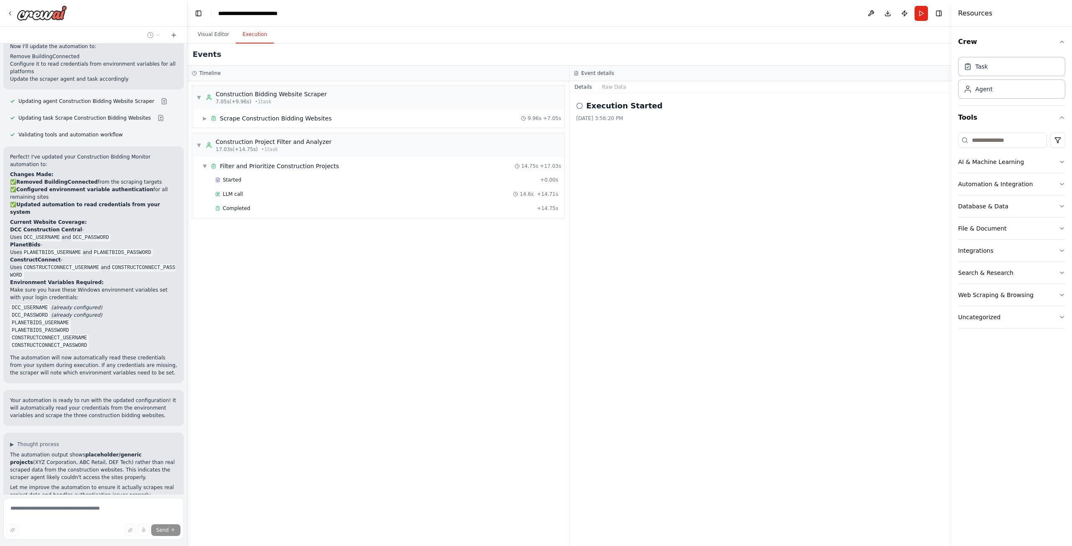
scroll to position [4848, 0]
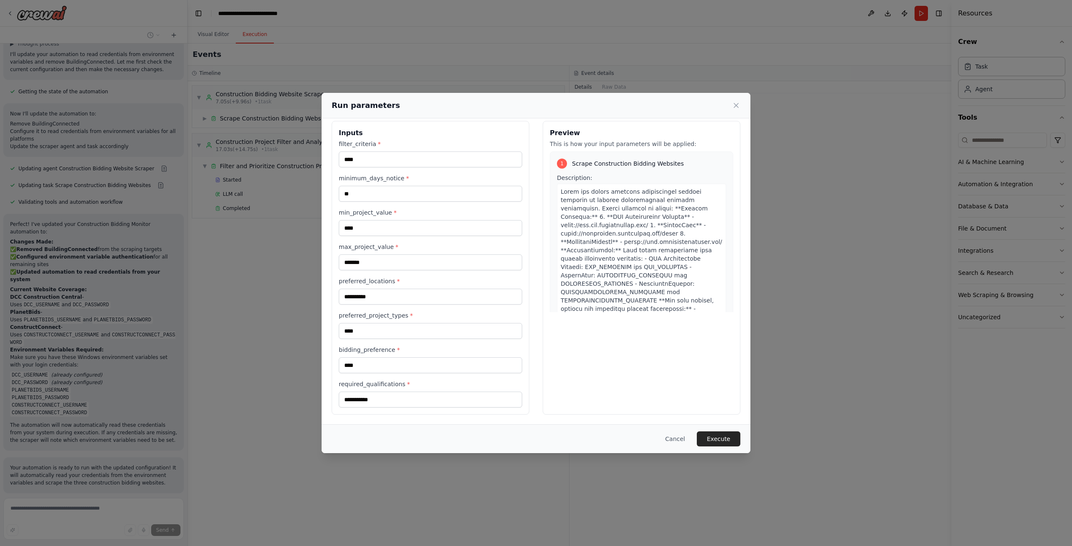
scroll to position [8, 0]
click at [374, 261] on input "*******" at bounding box center [430, 262] width 183 height 16
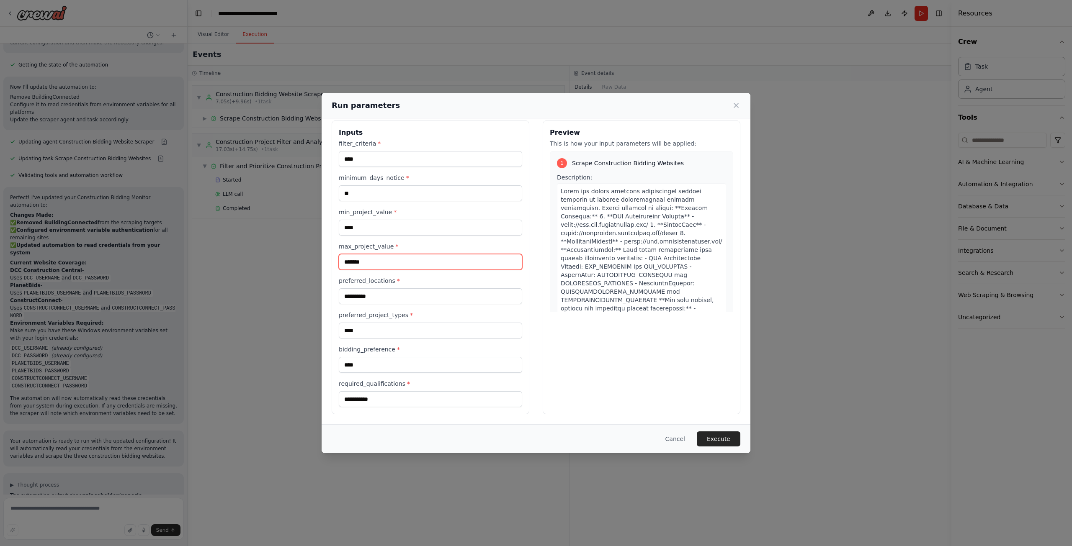
drag, startPoint x: 371, startPoint y: 262, endPoint x: 350, endPoint y: 263, distance: 21.0
click at [350, 263] on input "*******" at bounding box center [430, 262] width 183 height 16
click at [372, 263] on input "*******" at bounding box center [430, 262] width 183 height 16
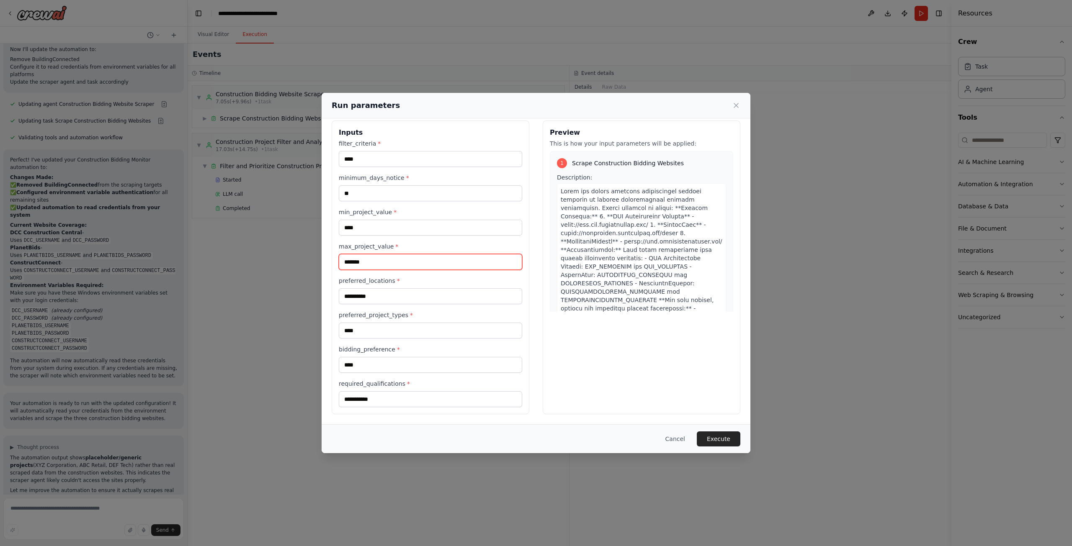
scroll to position [4848, 0]
click at [366, 228] on input "****" at bounding box center [430, 228] width 183 height 16
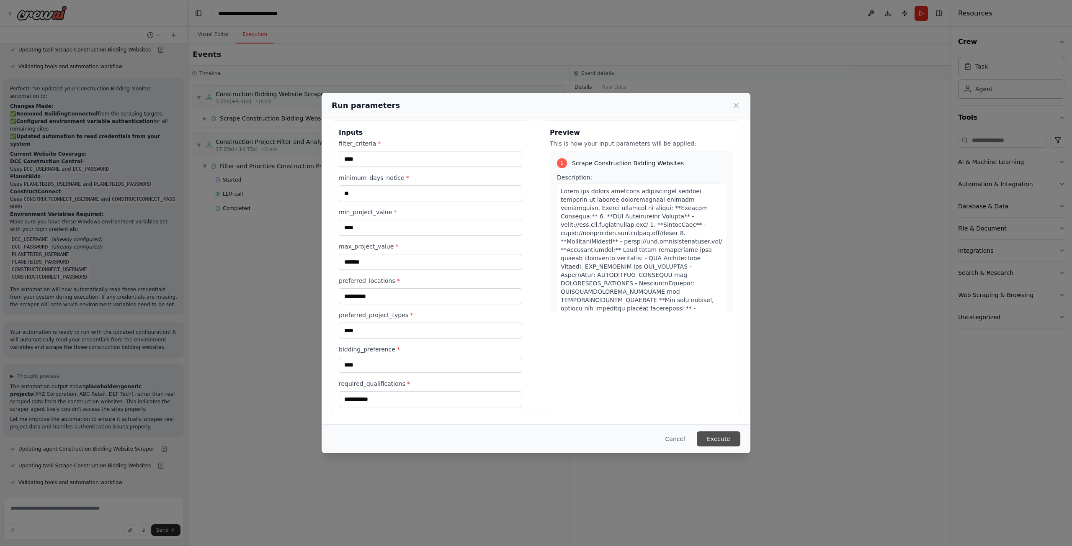
click at [721, 435] on button "Execute" at bounding box center [719, 439] width 44 height 15
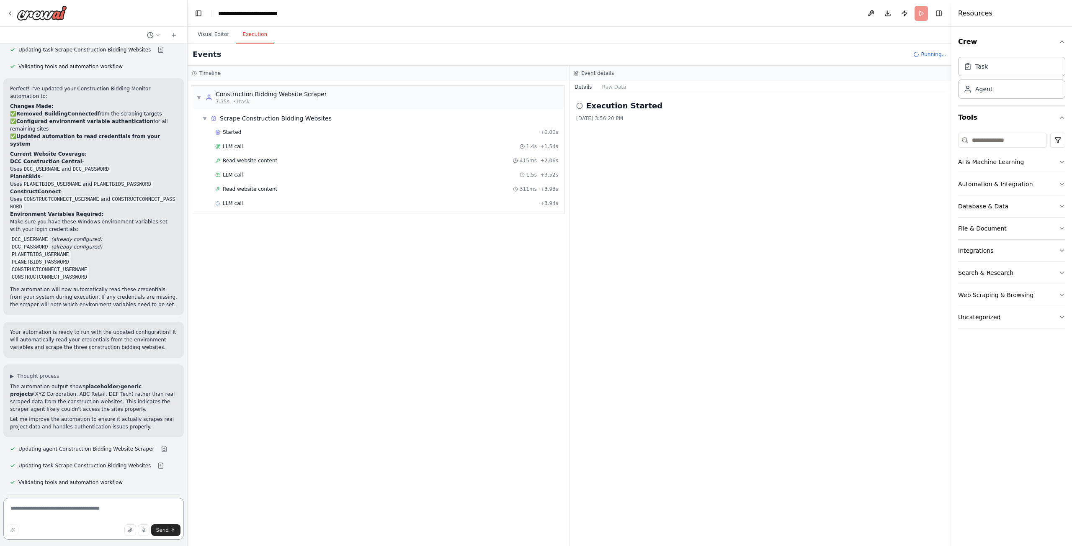
click at [72, 509] on textarea at bounding box center [93, 519] width 180 height 42
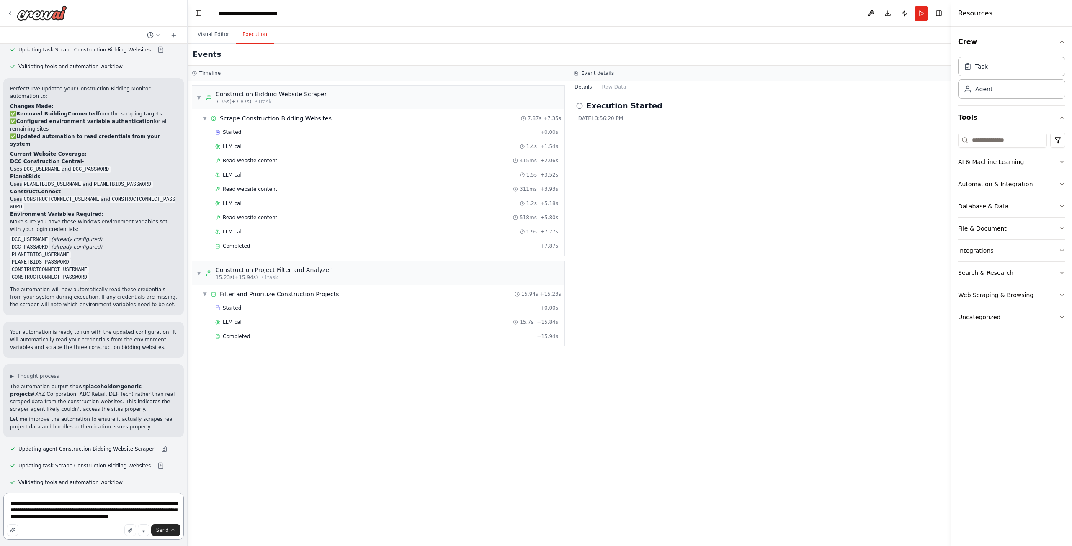
type textarea "**********"
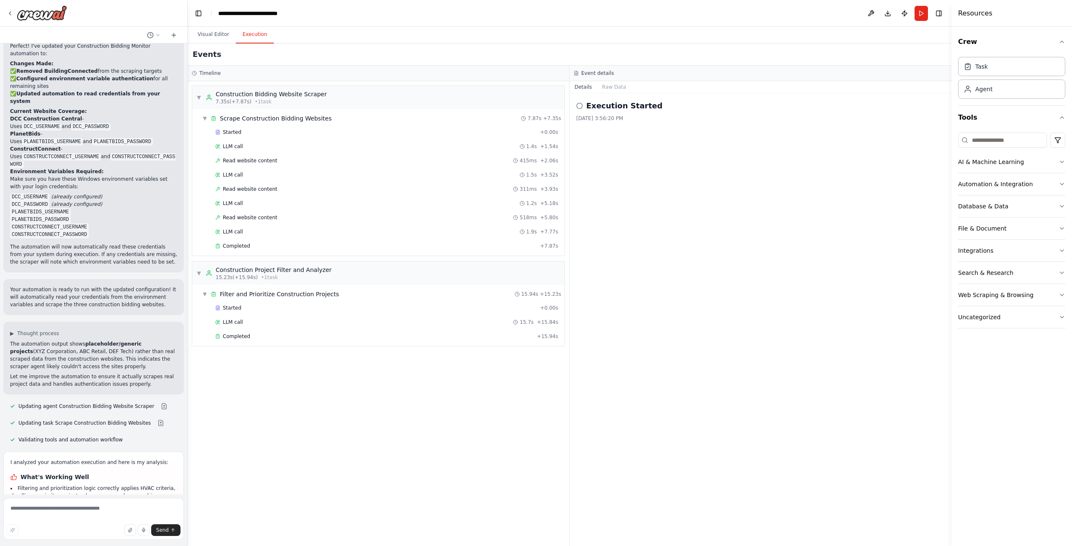
scroll to position [5005, 0]
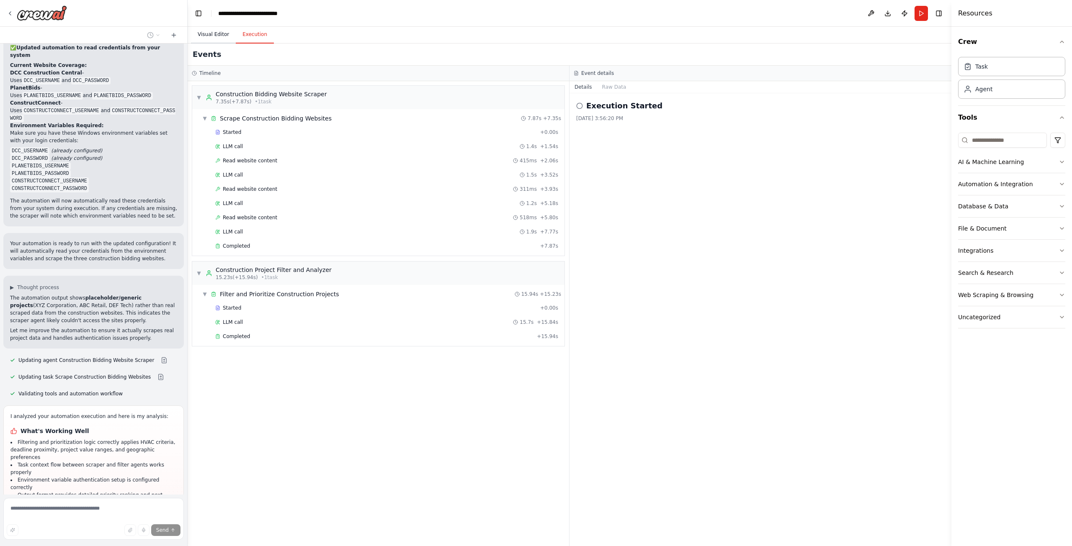
click at [216, 32] on button "Visual Editor" at bounding box center [213, 35] width 45 height 18
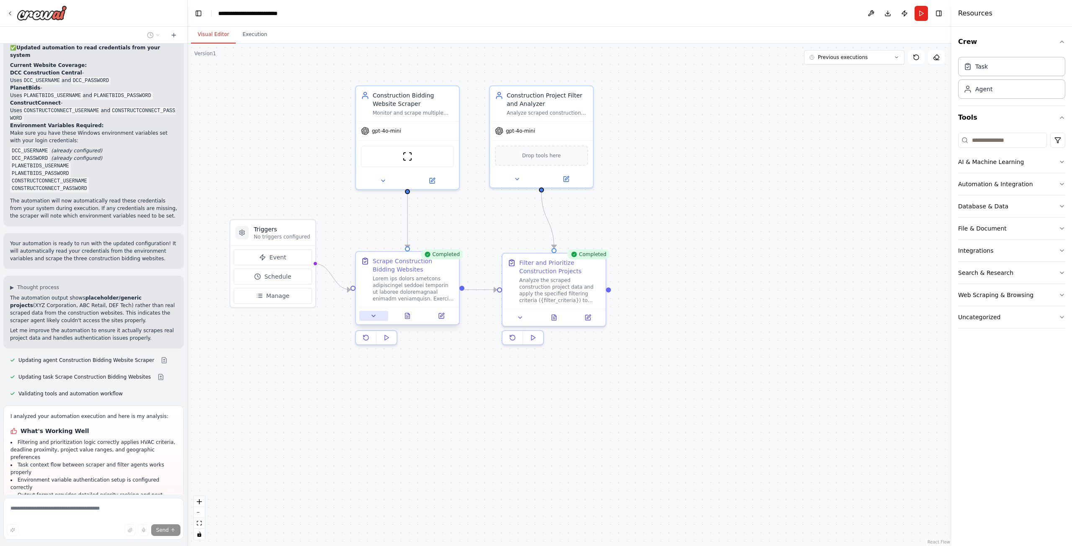
click at [377, 321] on button at bounding box center [373, 316] width 29 height 10
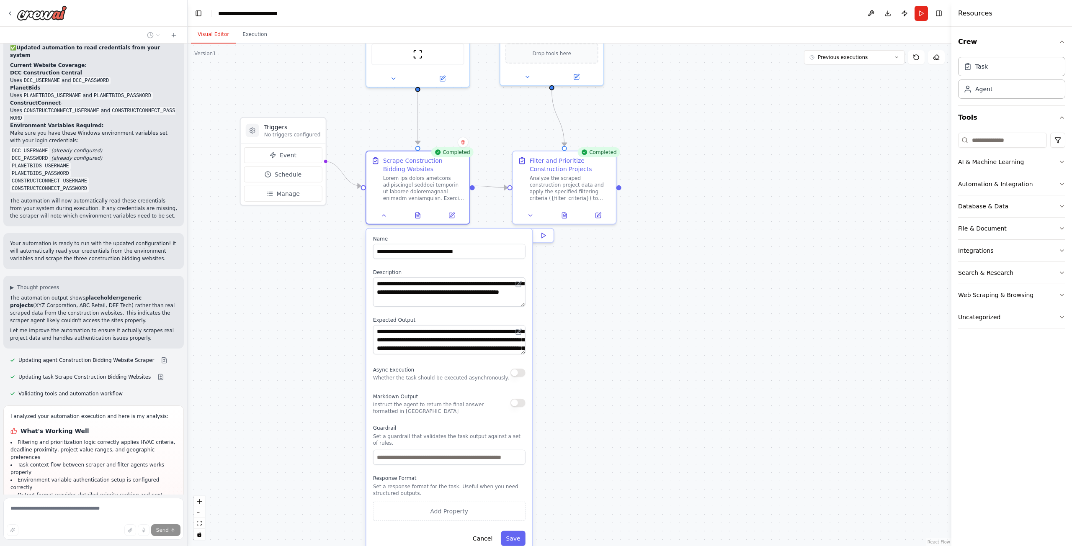
drag, startPoint x: 337, startPoint y: 366, endPoint x: 327, endPoint y: 290, distance: 77.2
click at [327, 290] on div ".deletable-edge-delete-btn { width: 20px; height: 20px; border: 0px solid #ffff…" at bounding box center [570, 295] width 764 height 503
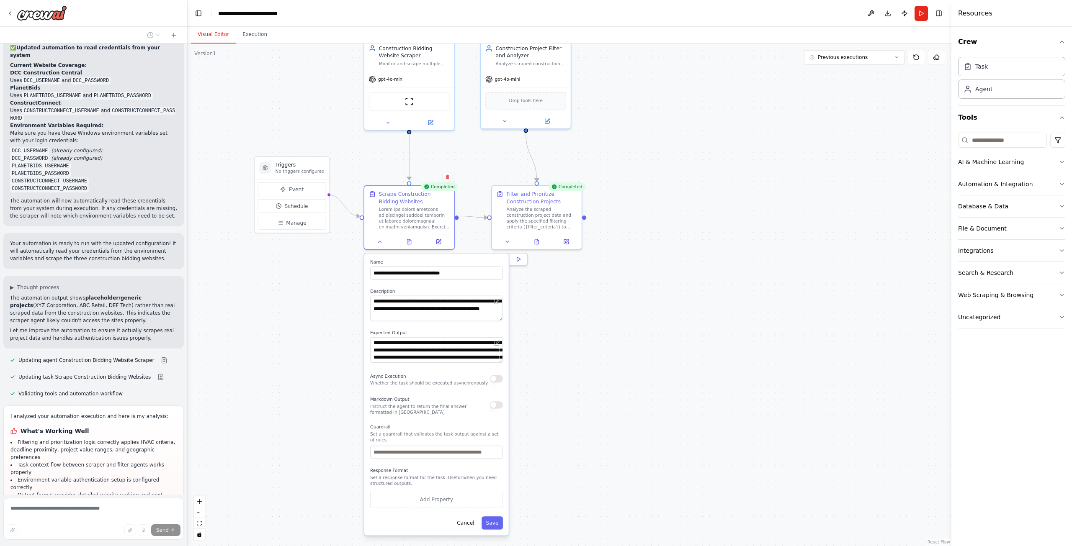
drag, startPoint x: 326, startPoint y: 276, endPoint x: 329, endPoint y: 301, distance: 24.9
click at [329, 301] on div ".deletable-edge-delete-btn { width: 20px; height: 20px; border: 0px solid #ffff…" at bounding box center [570, 295] width 764 height 503
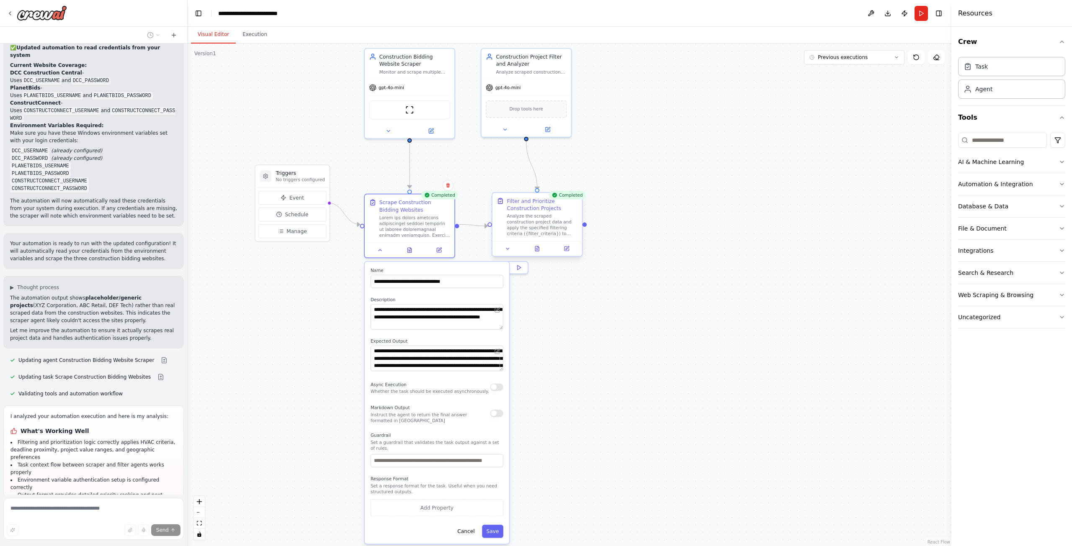
scroll to position [5061, 0]
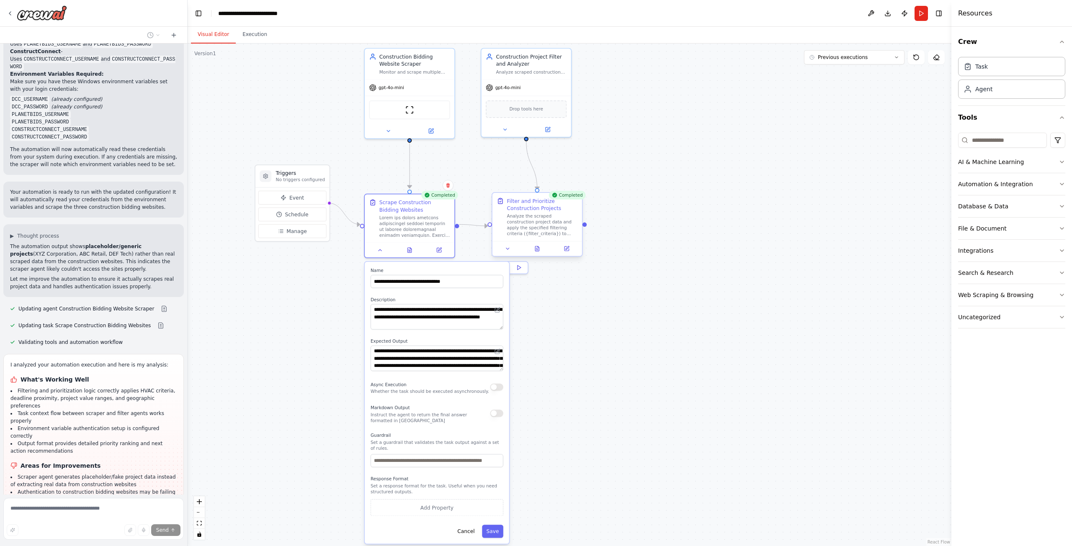
click at [522, 221] on div "Analyze the scraped construction project data and apply the specified filtering…" at bounding box center [542, 225] width 71 height 23
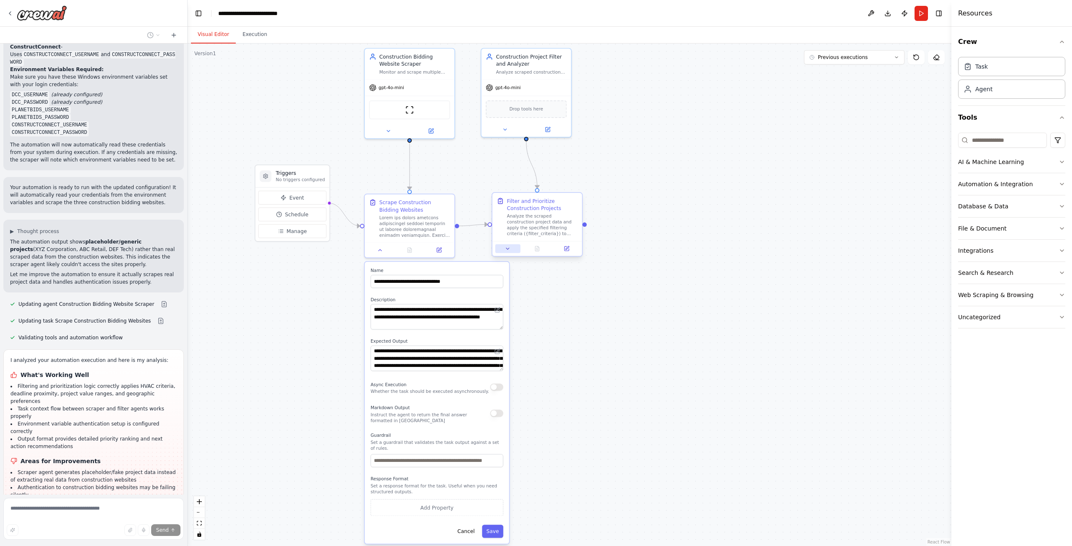
click at [509, 252] on button at bounding box center [507, 249] width 25 height 9
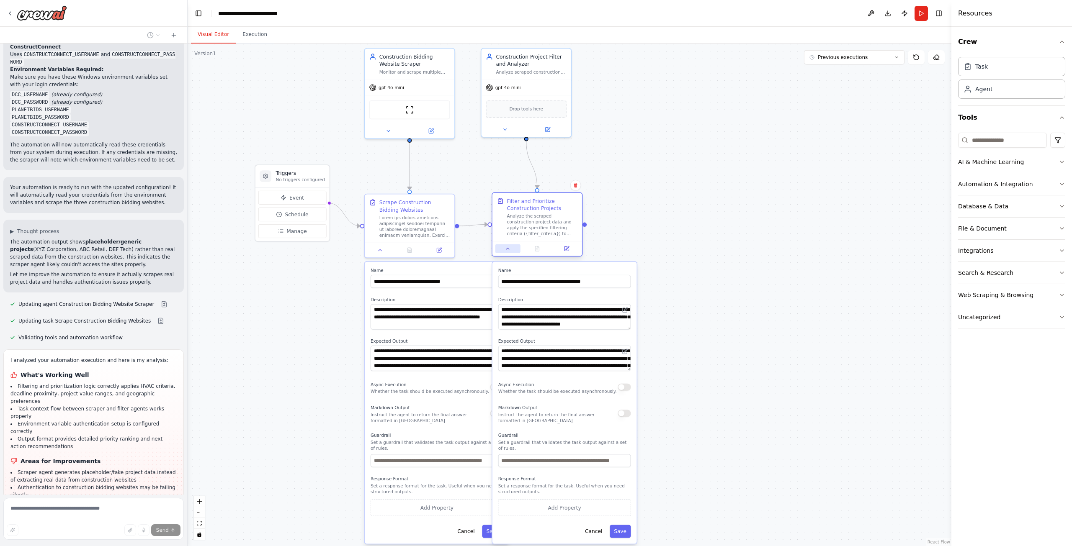
scroll to position [5084, 0]
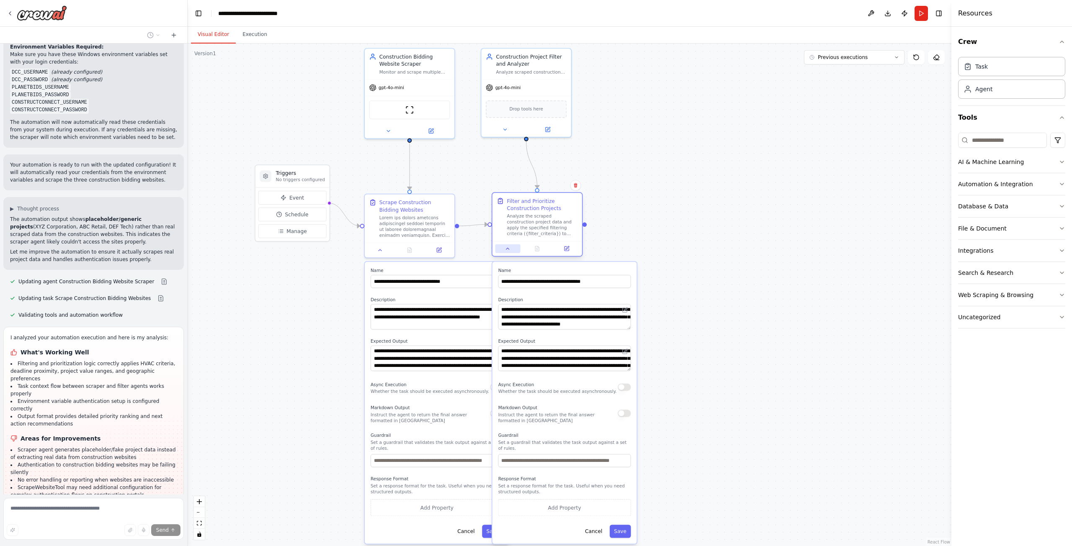
click at [509, 248] on icon at bounding box center [508, 249] width 6 height 6
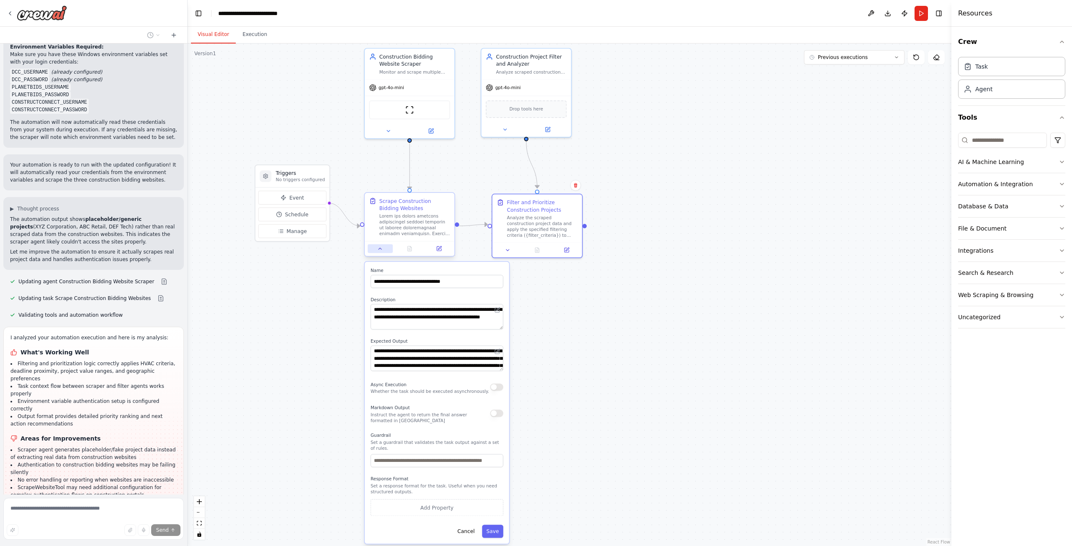
click at [386, 249] on button at bounding box center [380, 249] width 25 height 9
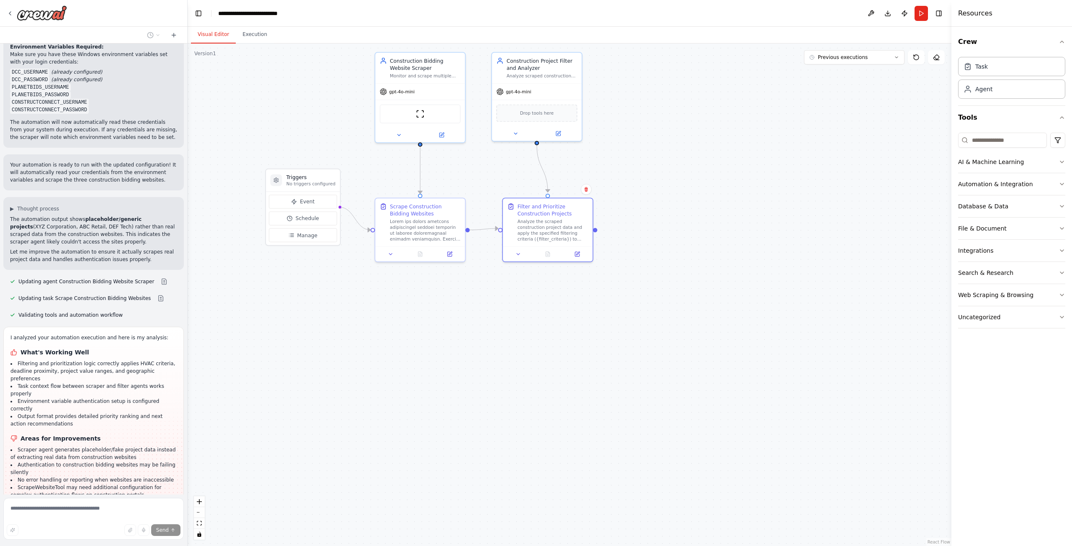
drag, startPoint x: 423, startPoint y: 278, endPoint x: 423, endPoint y: 285, distance: 7.1
click at [423, 285] on div ".deletable-edge-delete-btn { width: 20px; height: 20px; border: 0px solid #ffff…" at bounding box center [570, 295] width 764 height 503
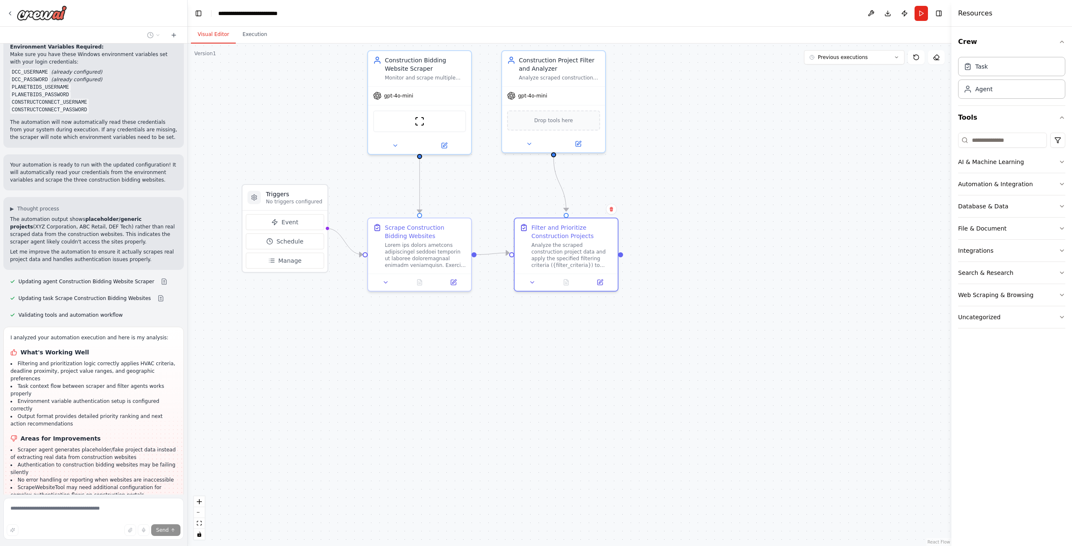
drag, startPoint x: 500, startPoint y: 297, endPoint x: 502, endPoint y: 333, distance: 35.7
click at [502, 333] on div ".deletable-edge-delete-btn { width: 20px; height: 20px; border: 0px solid #ffff…" at bounding box center [570, 295] width 764 height 503
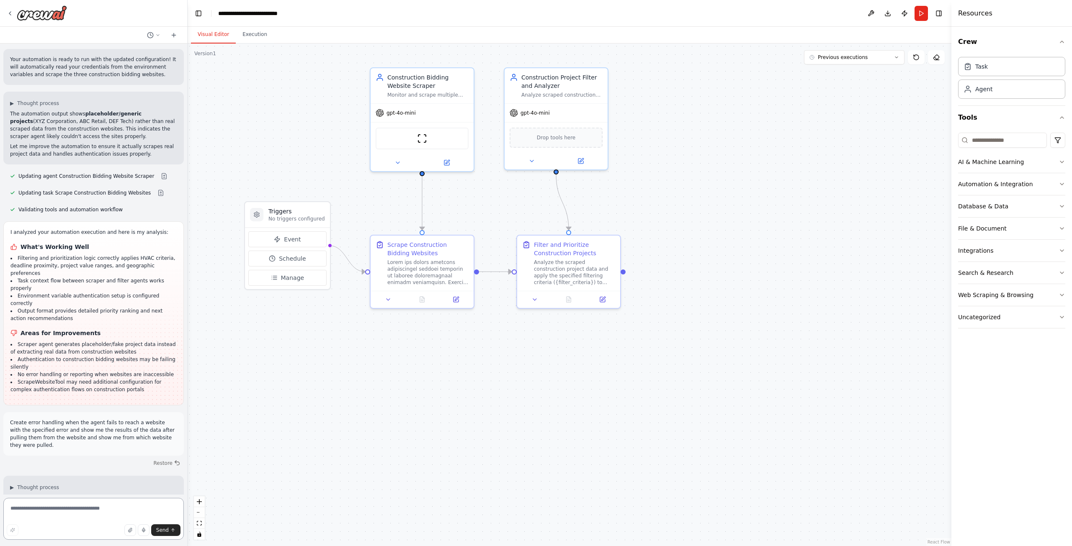
scroll to position [5327, 0]
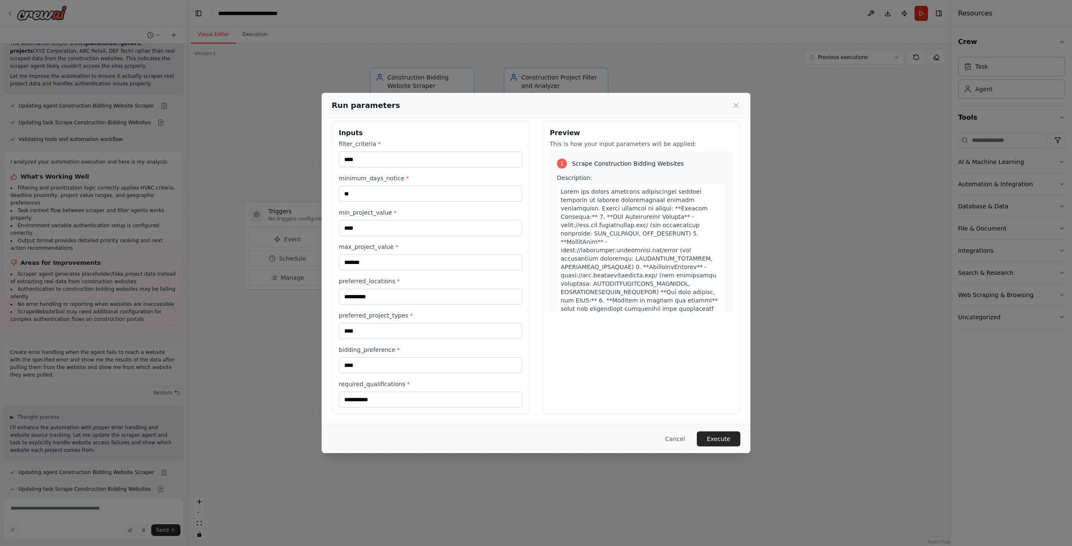
scroll to position [8, 0]
click at [721, 442] on button "Execute" at bounding box center [719, 439] width 44 height 15
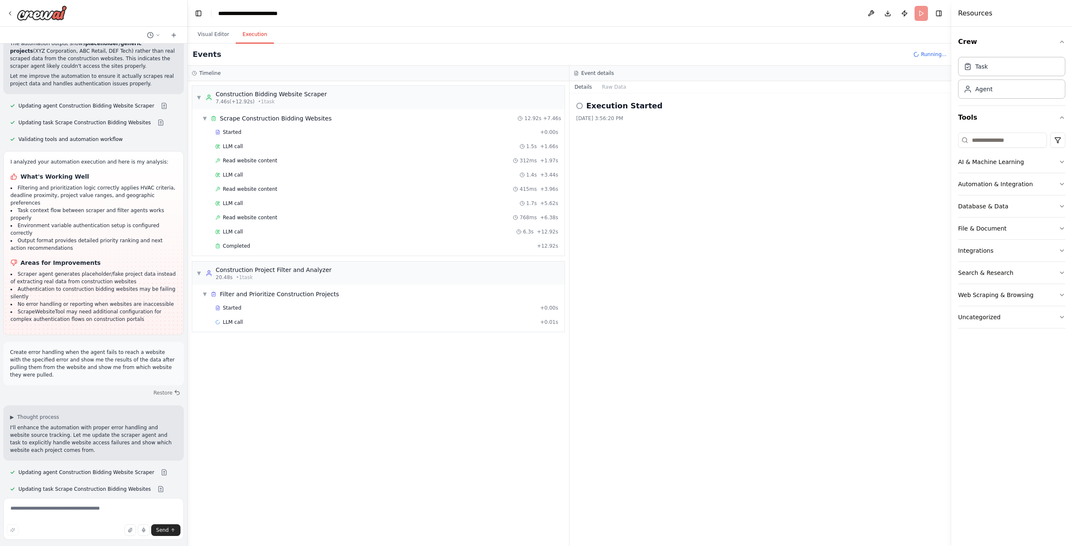
scroll to position [5327, 0]
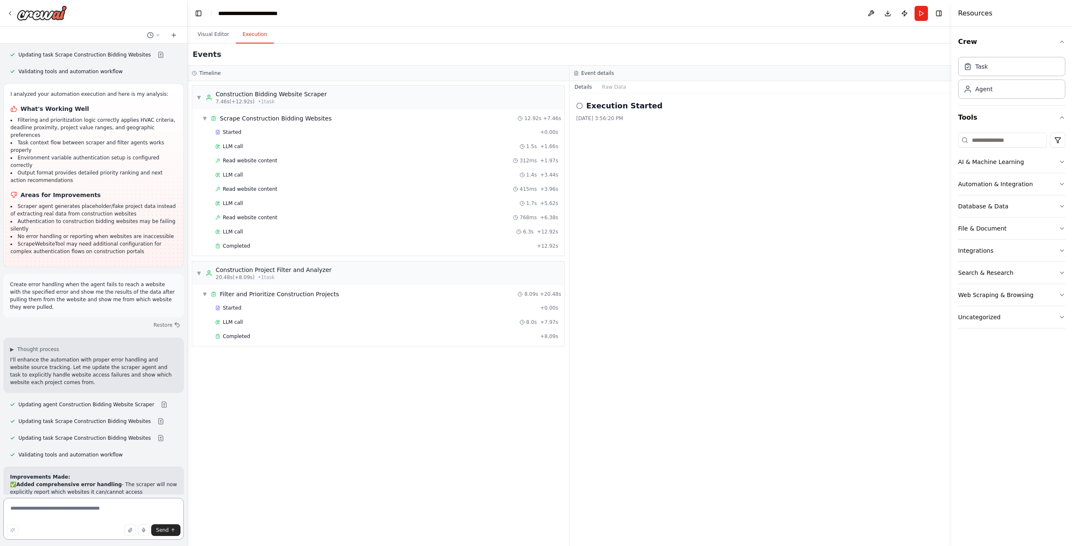
click at [94, 509] on textarea at bounding box center [93, 519] width 180 height 42
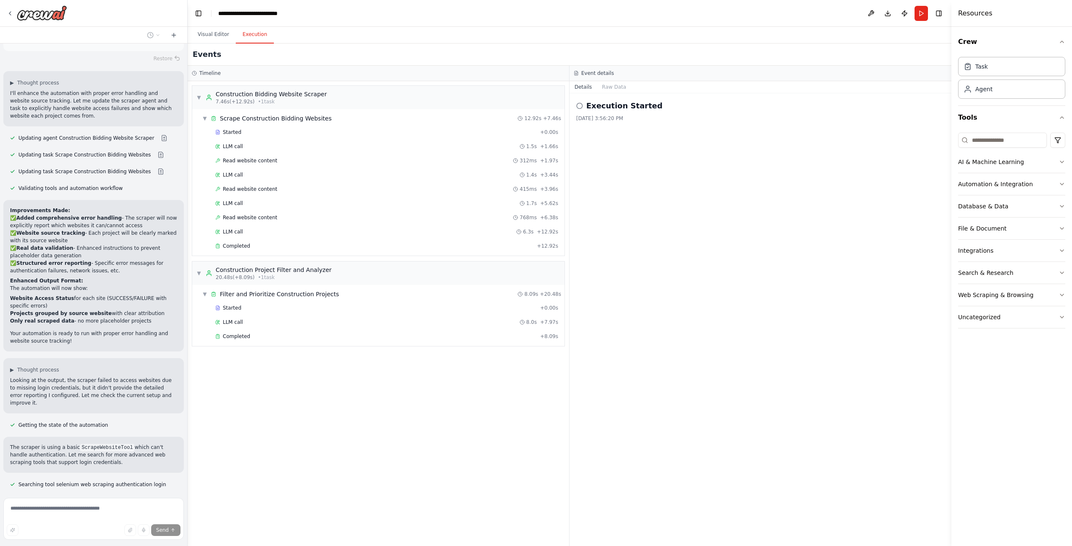
scroll to position [5618, 0]
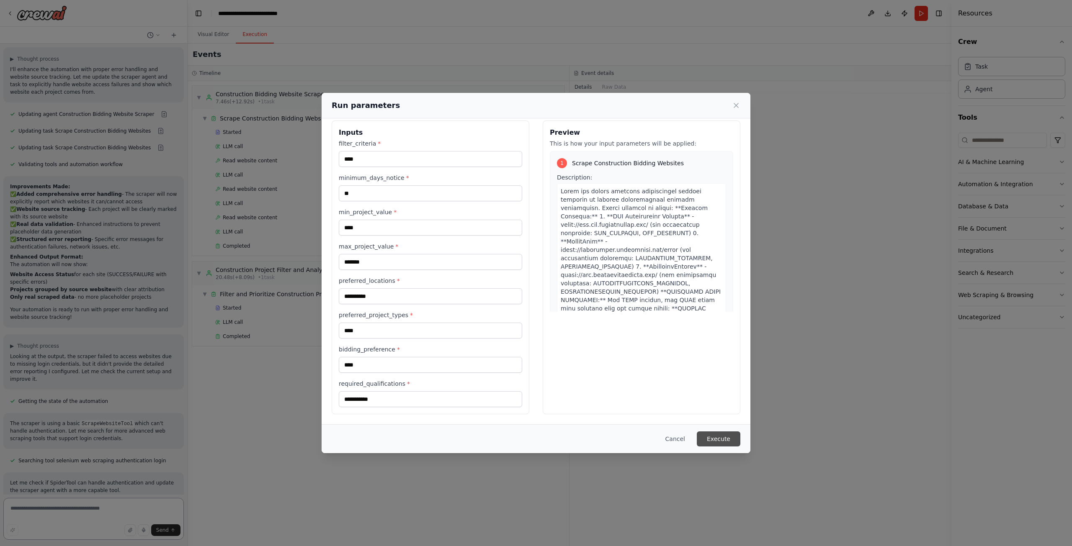
scroll to position [5693, 0]
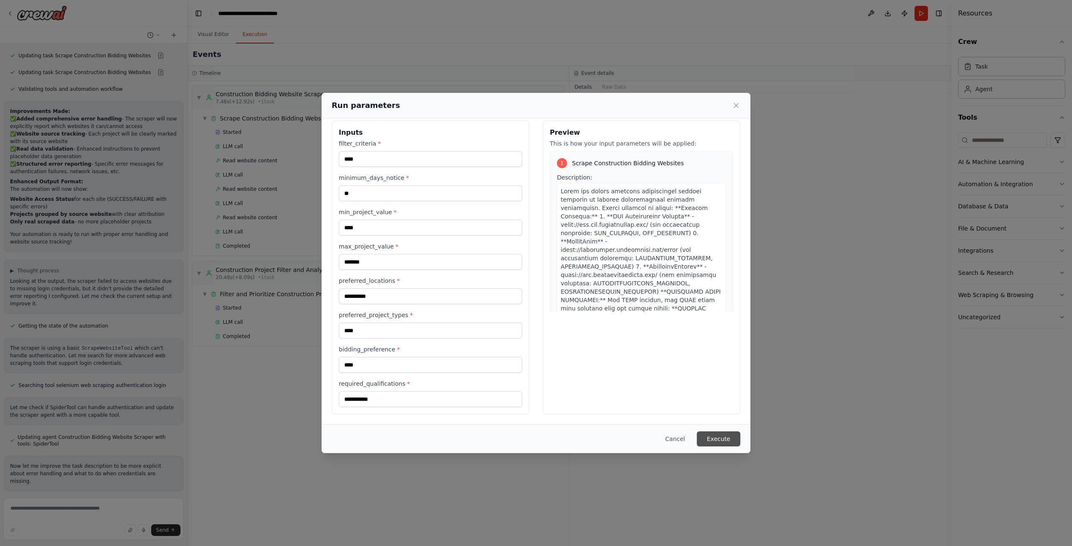
click at [717, 440] on button "Execute" at bounding box center [719, 439] width 44 height 15
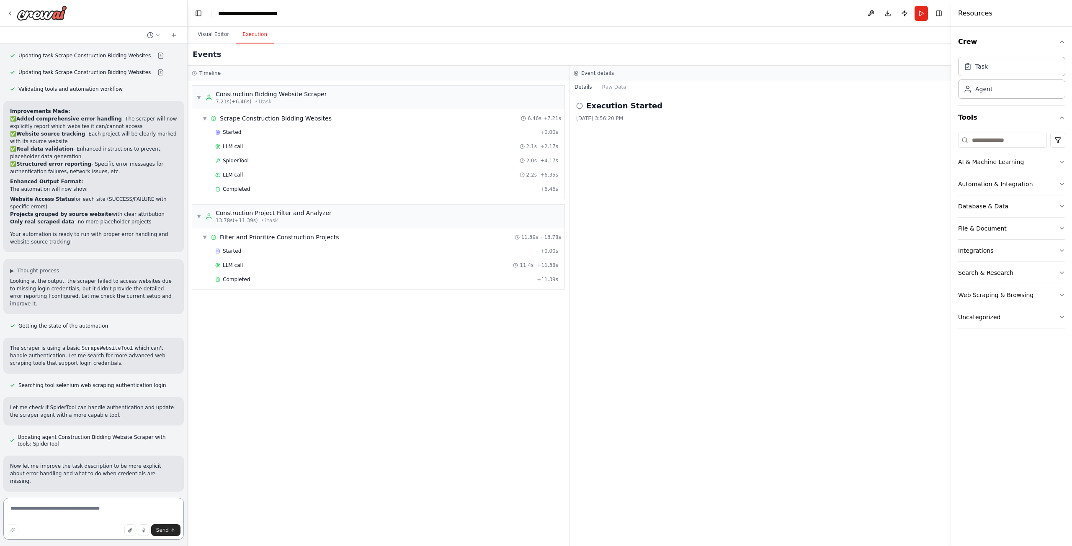
click at [83, 509] on textarea at bounding box center [93, 519] width 180 height 42
type textarea "**********"
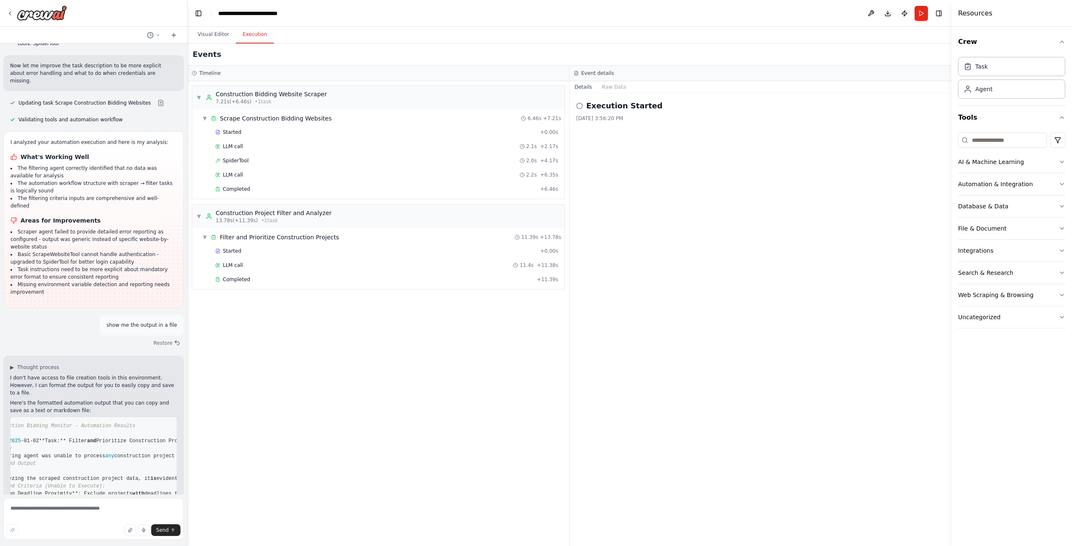
scroll to position [0, 0]
drag, startPoint x: 87, startPoint y: 506, endPoint x: 91, endPoint y: 505, distance: 4.9
click at [87, 506] on textarea at bounding box center [93, 519] width 180 height 42
type textarea "**********"
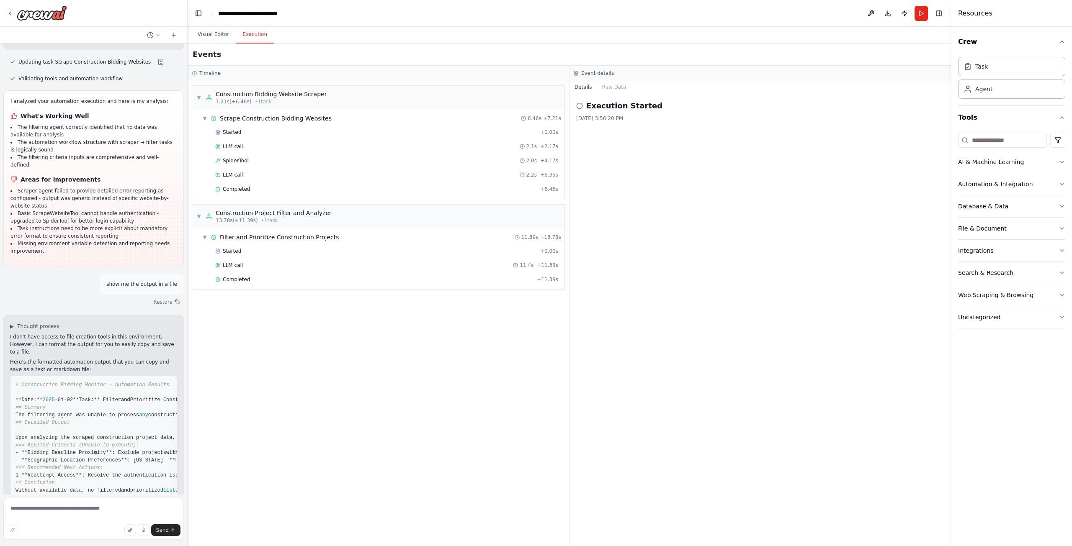
scroll to position [6168, 0]
